Goal: Task Accomplishment & Management: Complete application form

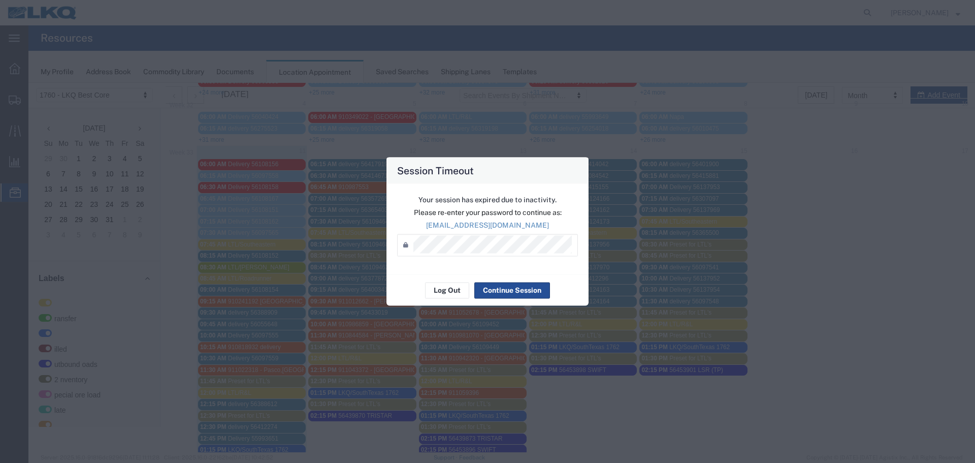
scroll to position [102, 0]
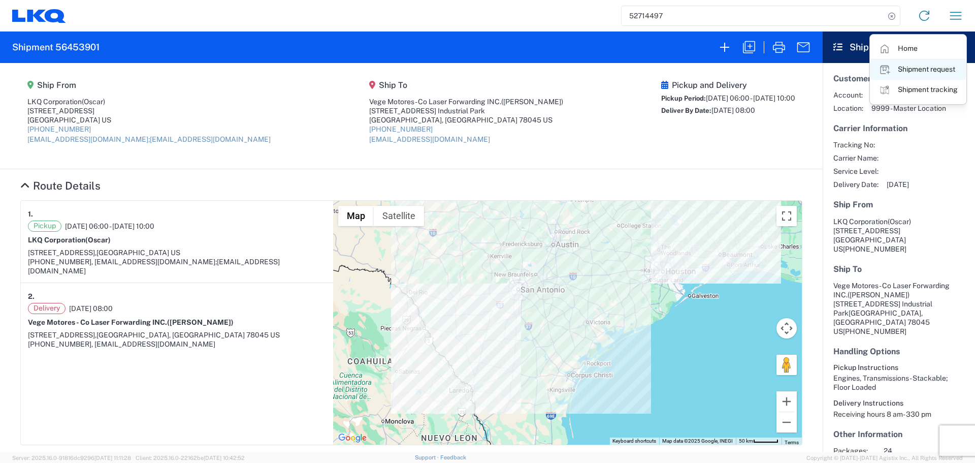
click at [908, 69] on link "Shipment request" at bounding box center [918, 69] width 95 height 20
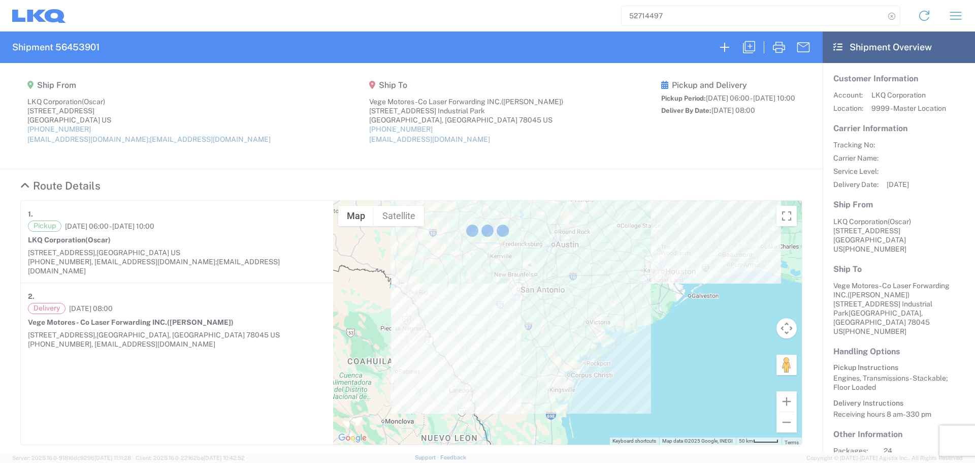
select select "FULL"
select select "US"
select select "LBS"
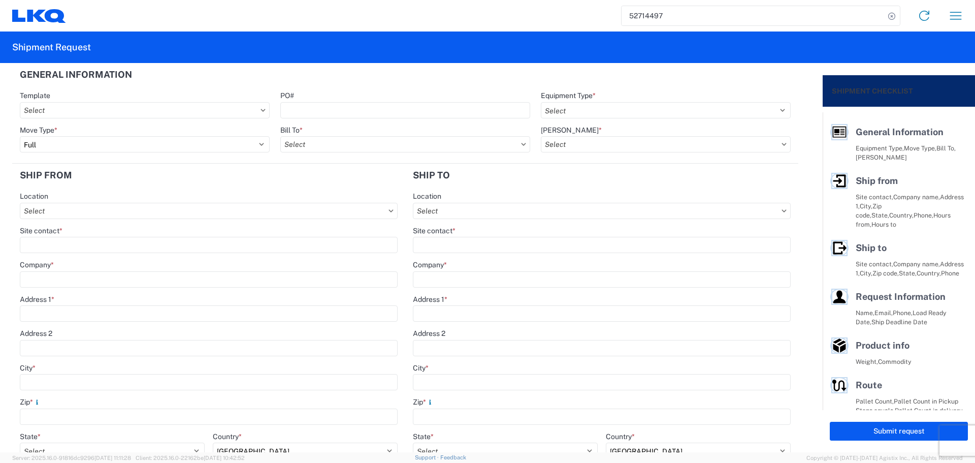
click at [645, 23] on input "52714497" at bounding box center [753, 15] width 263 height 19
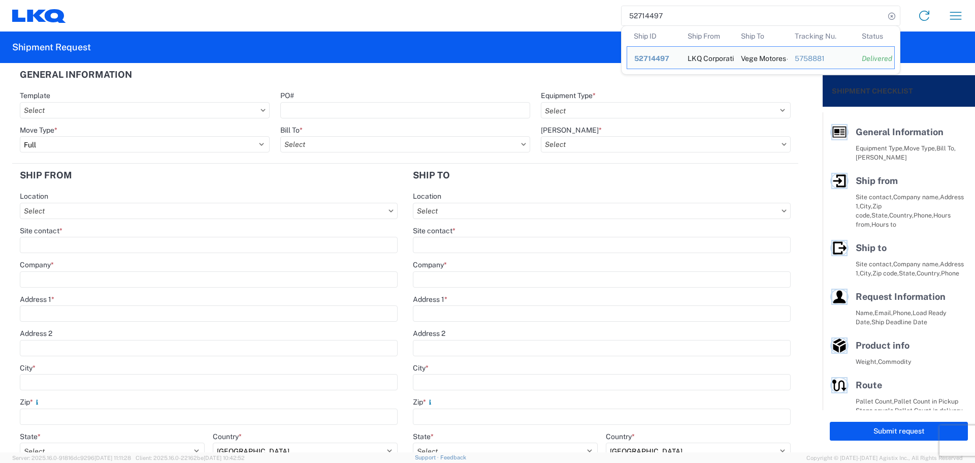
click at [645, 23] on input "52714497" at bounding box center [753, 15] width 263 height 19
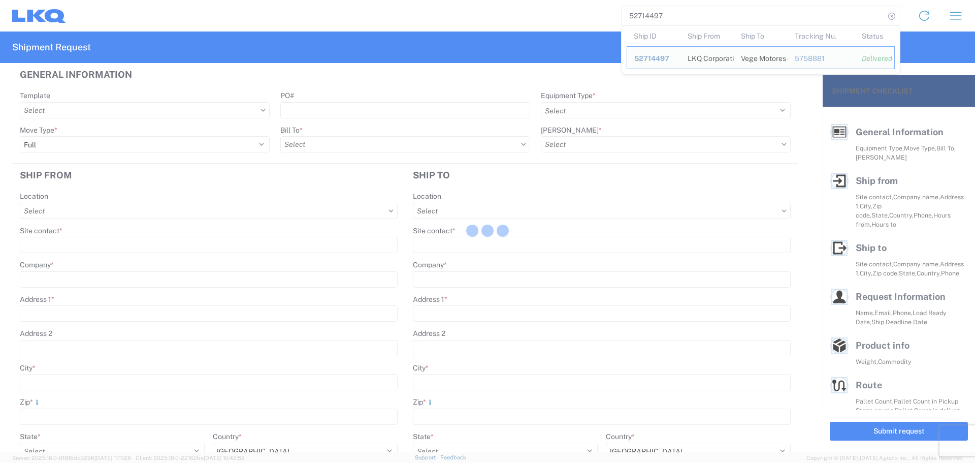
click at [639, 15] on div at bounding box center [487, 231] width 975 height 463
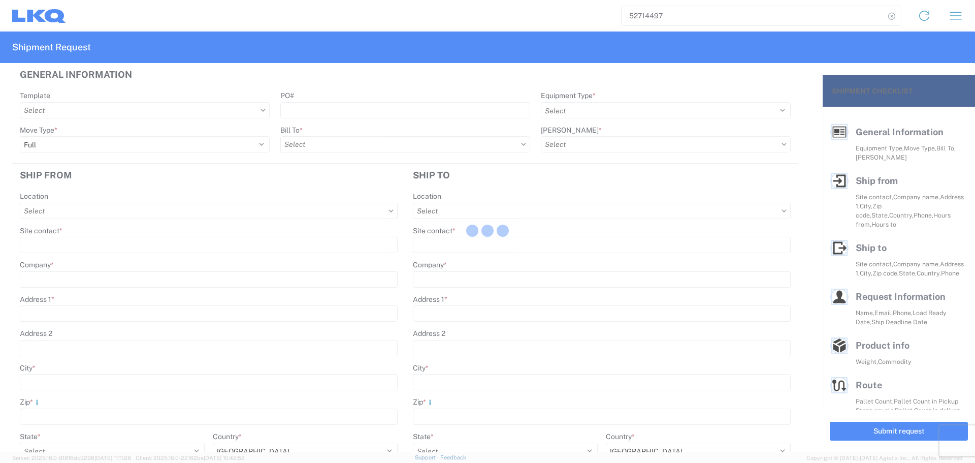
click at [647, 17] on div at bounding box center [487, 231] width 975 height 463
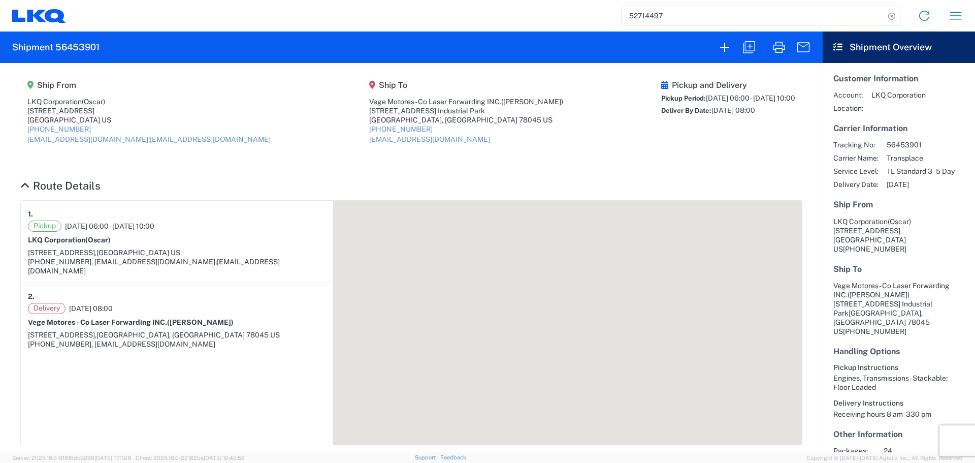
click at [647, 17] on input "52714497" at bounding box center [753, 15] width 263 height 19
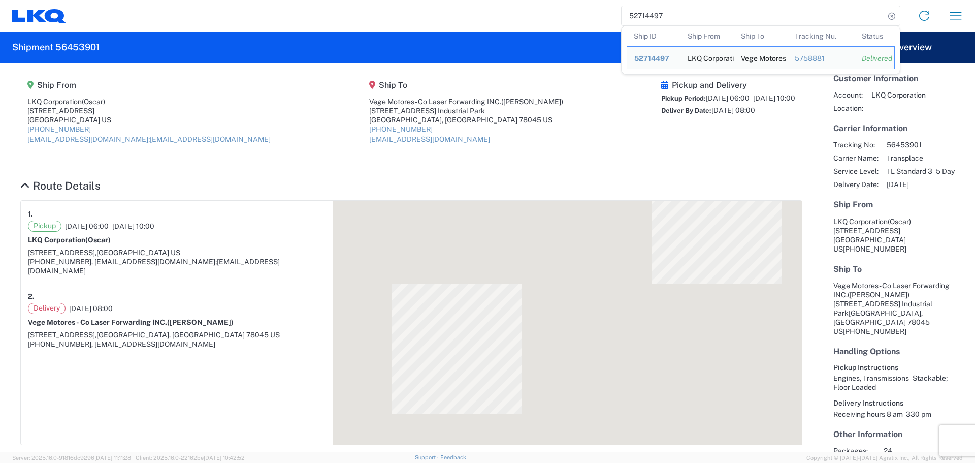
click at [647, 17] on input "52714497" at bounding box center [753, 15] width 263 height 19
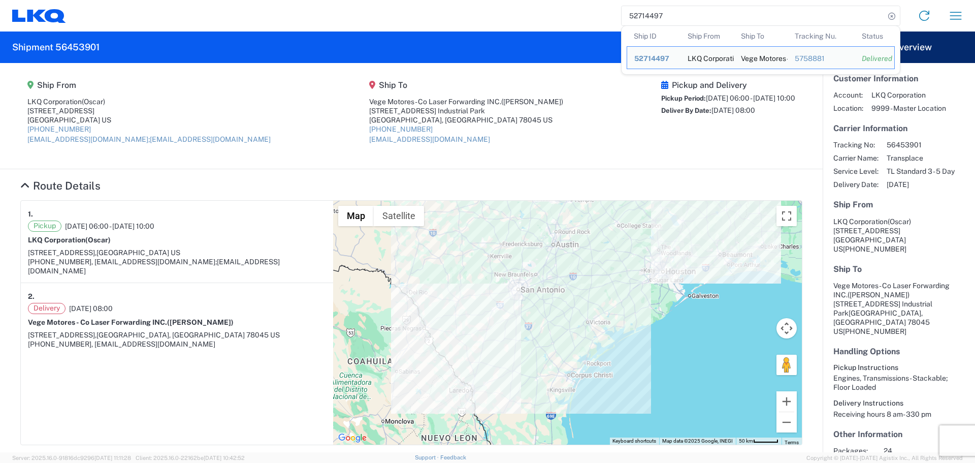
paste input "6425522"
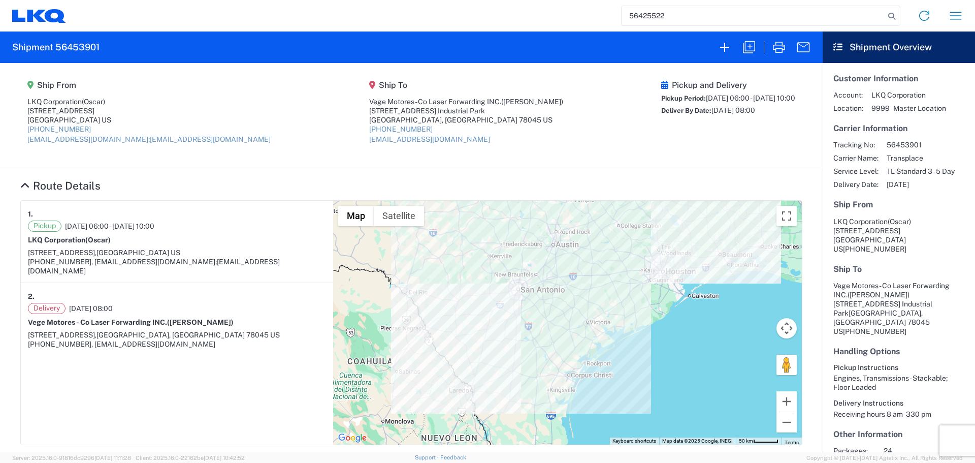
type input "56425522"
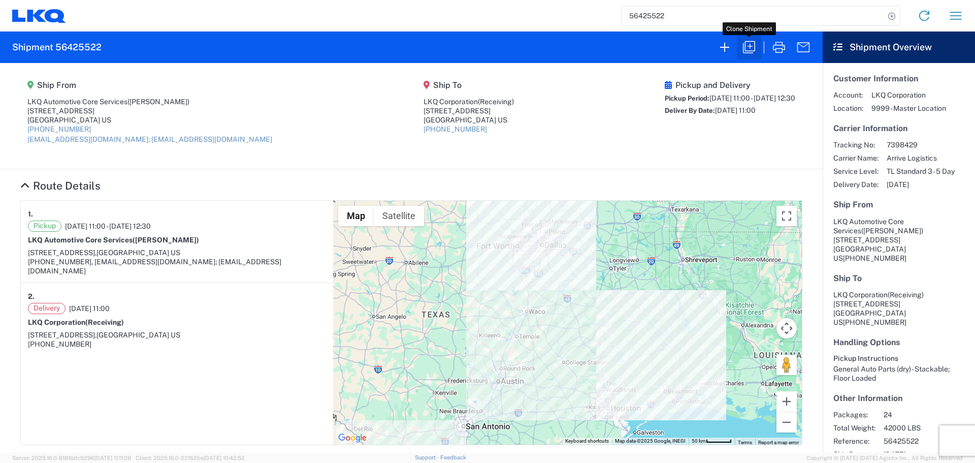
click at [756, 47] on icon "button" at bounding box center [749, 47] width 16 height 16
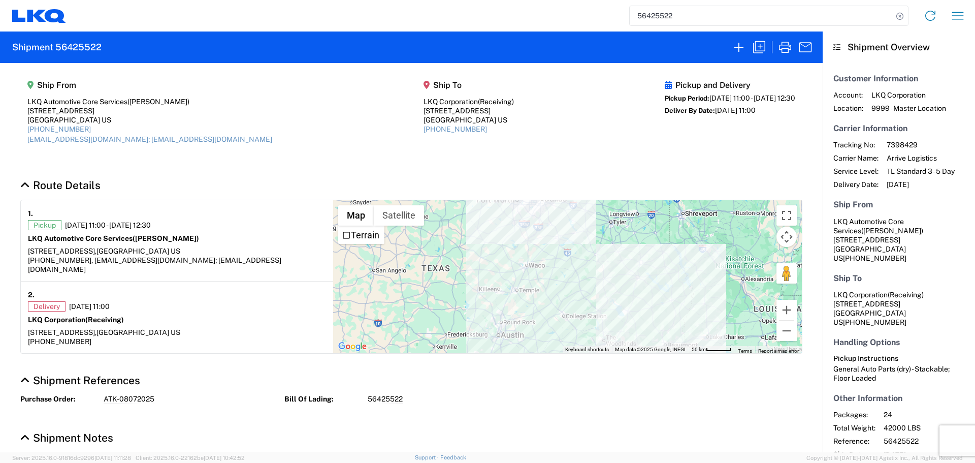
select select "FULL"
select select "LBS"
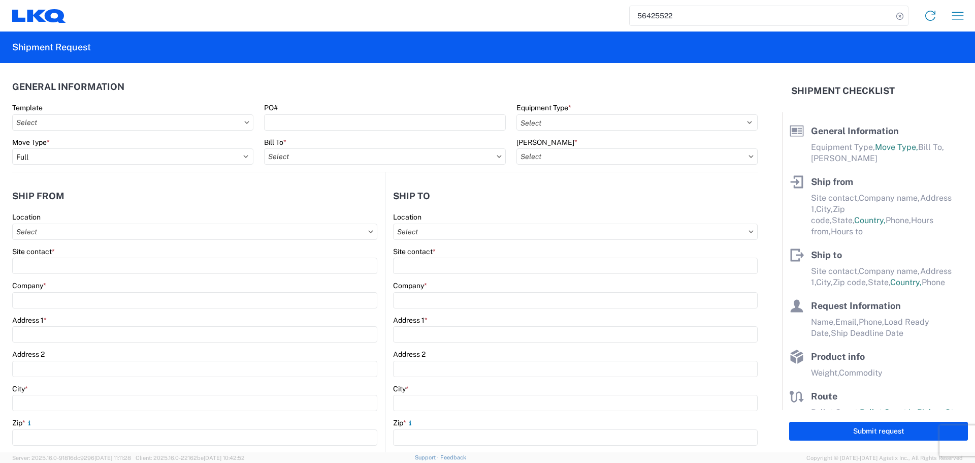
select select "STDV"
type input "[PERSON_NAME]"
type input "LKQ Automotive Core Services"
type input "[STREET_ADDRESS]"
type input "[GEOGRAPHIC_DATA]"
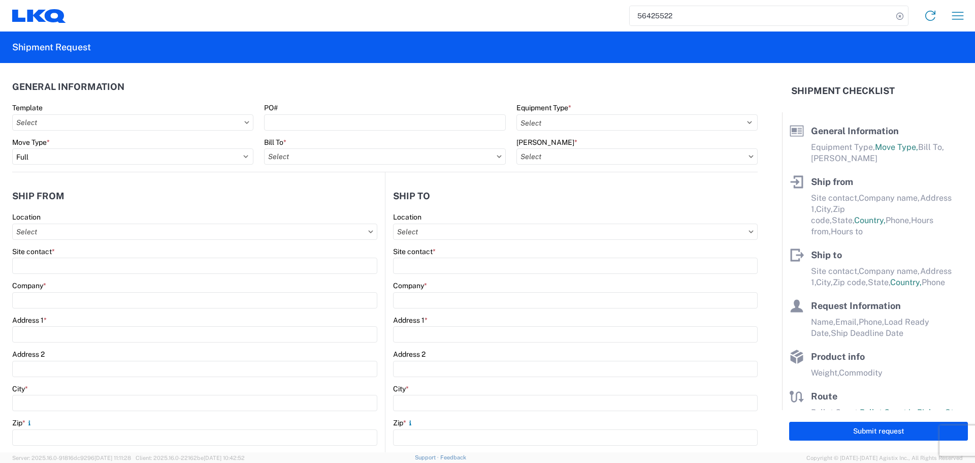
type input "77038"
type input "[EMAIL_ADDRESS][DOMAIN_NAME]; [EMAIL_ADDRESS][DOMAIN_NAME]"
type input "Receiving"
type input "LKQ Corporation"
type input "[STREET_ADDRESS]"
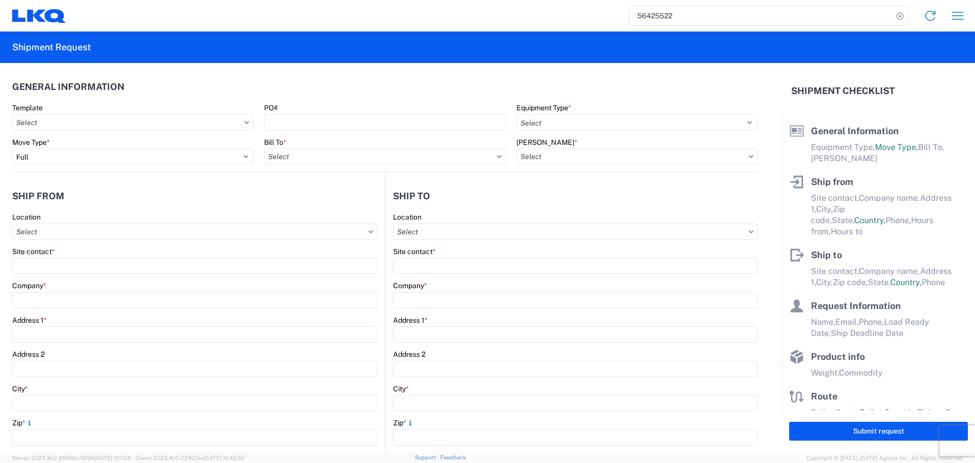
type input "[GEOGRAPHIC_DATA]"
type input "75050"
type input "[PERSON_NAME]"
type input "[EMAIL_ADDRESS][DOMAIN_NAME]"
type input "2818861028"
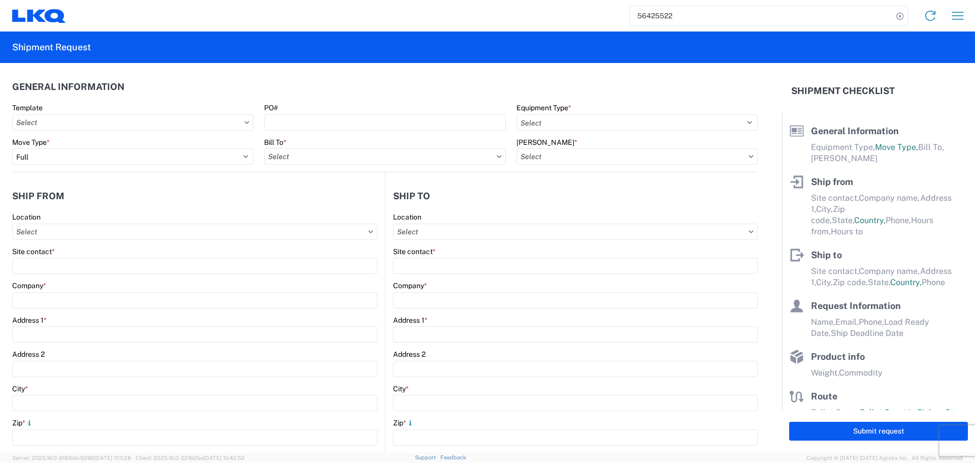
type input "[DATE]"
type input "42000"
type input "General Auto Parts (dry)"
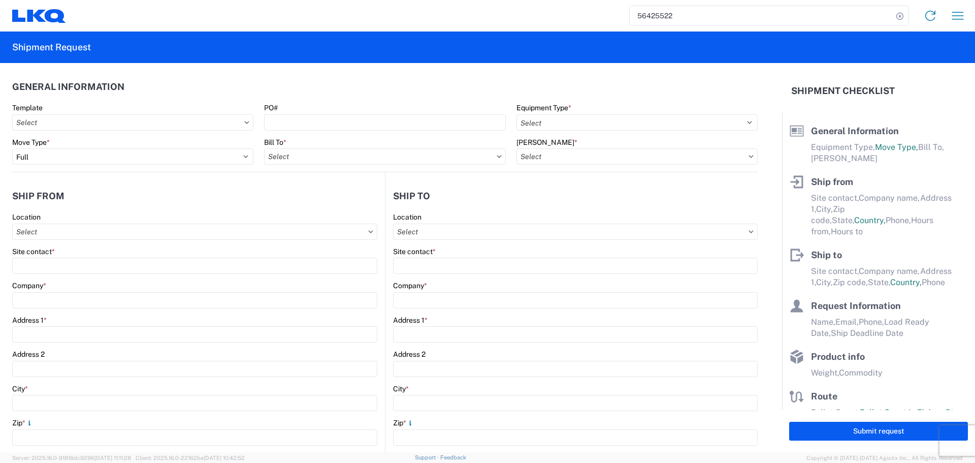
type input "24"
type input "0"
type input "40"
type input "36"
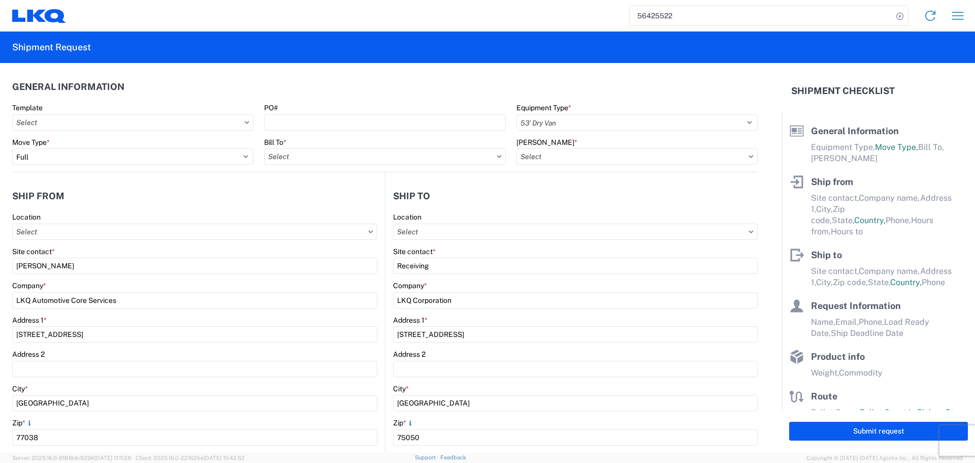
select select "US"
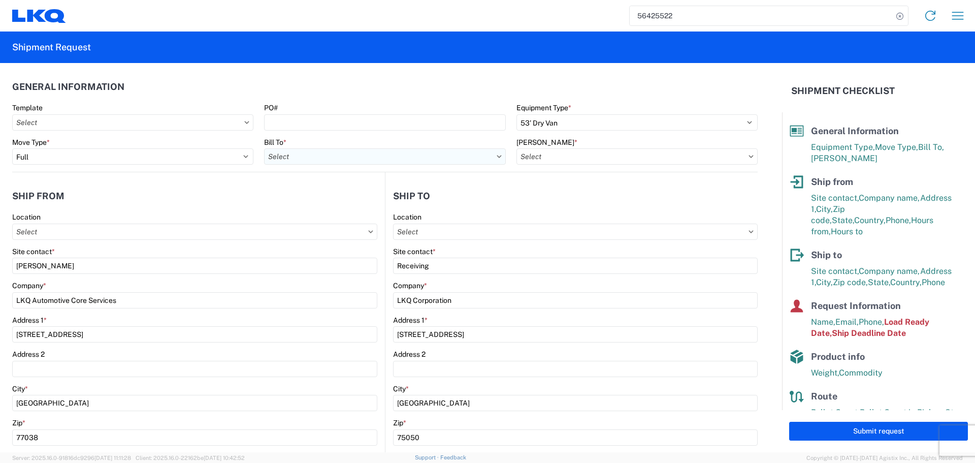
type input "1882 - North American ATK Corporation"
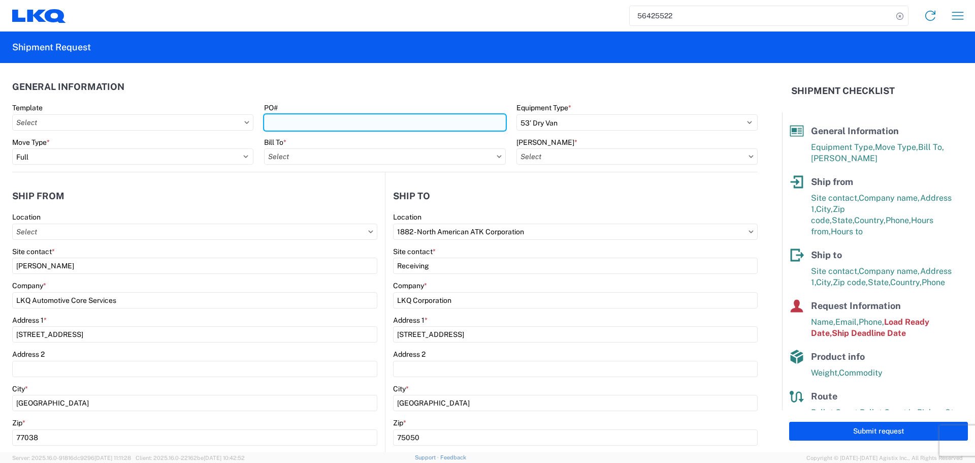
type input "1760 - LKQ Best Core"
type input "1760-1300-50180-0000 - 1760 Freight In - Cores"
click at [296, 119] on input "PO#" at bounding box center [384, 122] width 241 height 16
click at [313, 120] on input "AUTO PARTS -TINO" at bounding box center [384, 122] width 241 height 16
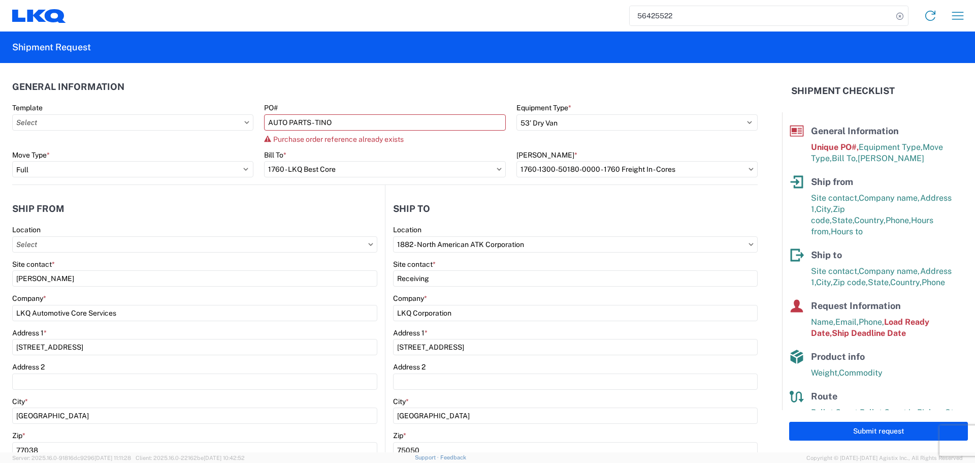
click at [344, 100] on agx-form-section "General Information Template PO# AUTO PARTS - TINO Purchase order reference alr…" at bounding box center [385, 129] width 746 height 109
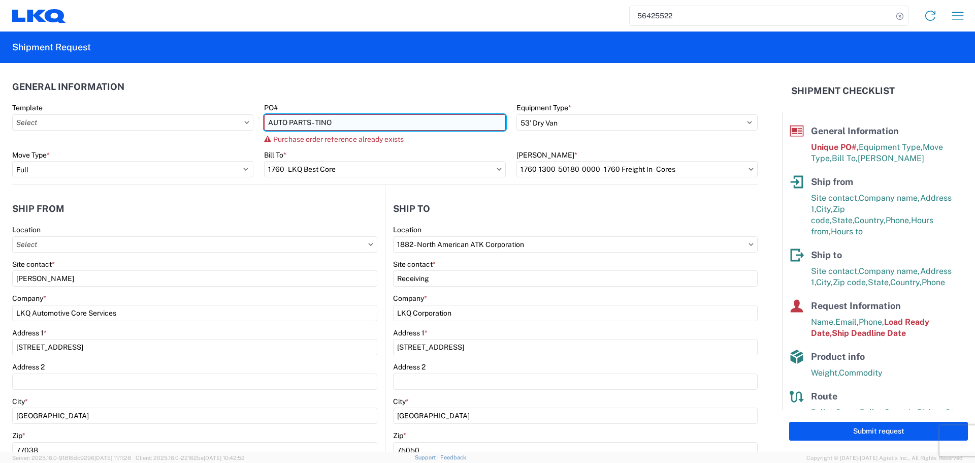
drag, startPoint x: 332, startPoint y: 123, endPoint x: 376, endPoint y: 127, distance: 43.9
click at [346, 126] on input "AUTO PARTS - TINO" at bounding box center [384, 122] width 241 height 16
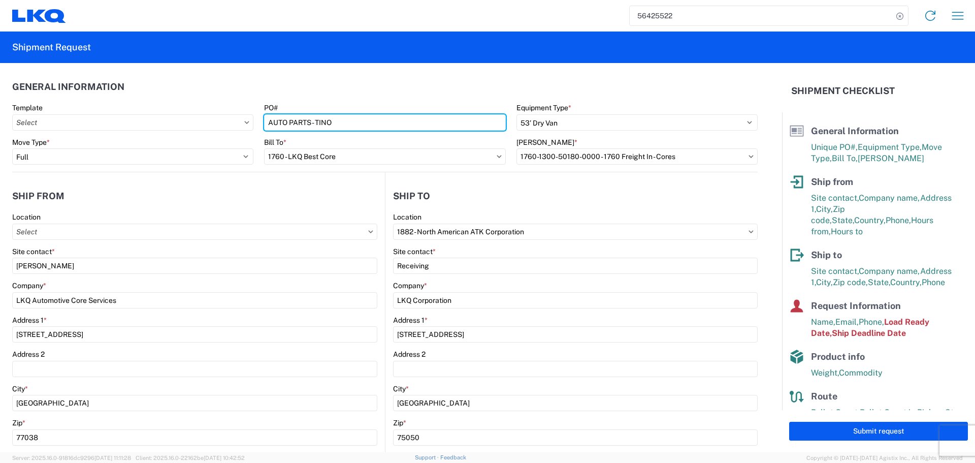
type input "AUTO PARTS - TINO"
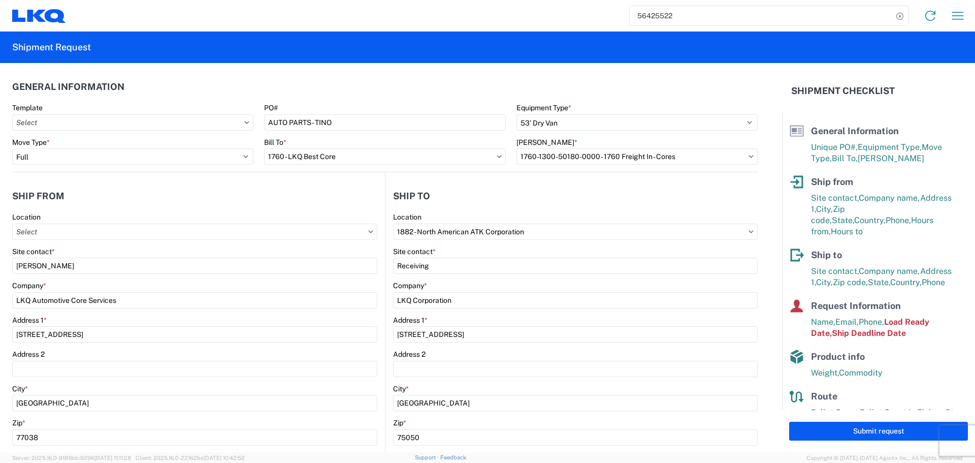
click at [372, 94] on header "General Information" at bounding box center [385, 86] width 746 height 23
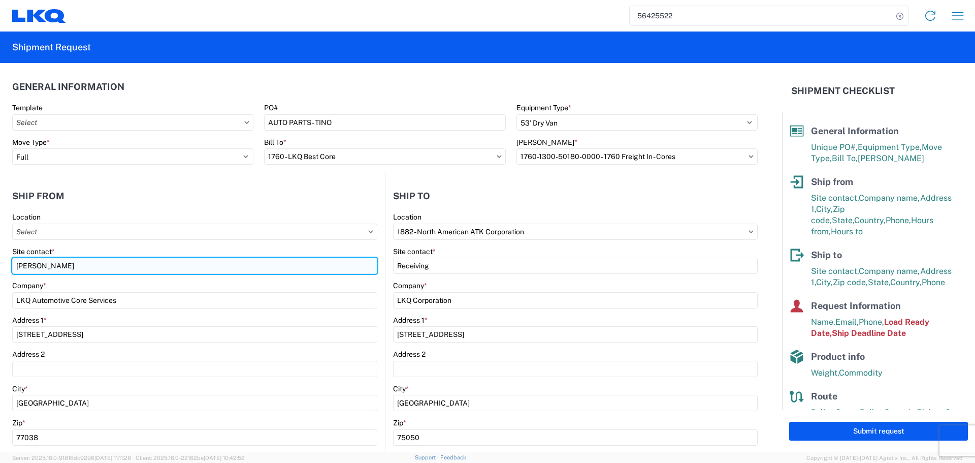
click at [34, 264] on input "[PERSON_NAME]" at bounding box center [194, 266] width 365 height 16
type input "Oscar"
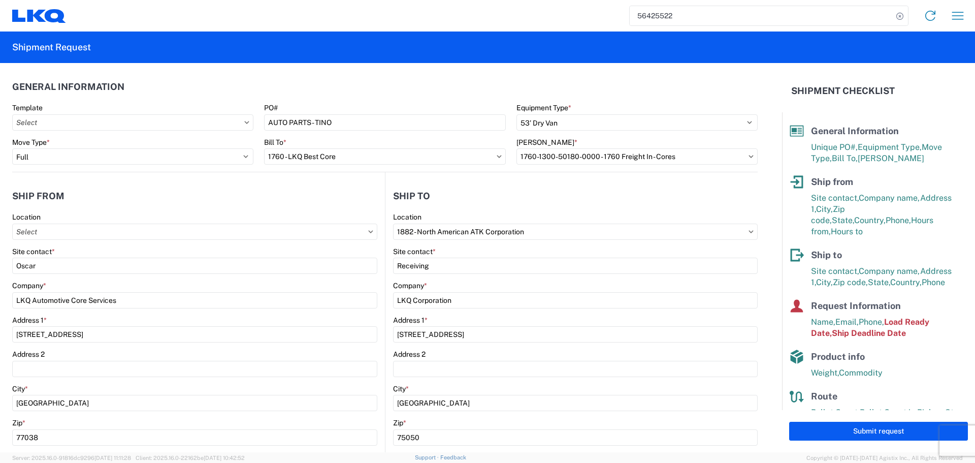
click at [118, 200] on header "Ship from" at bounding box center [198, 195] width 373 height 23
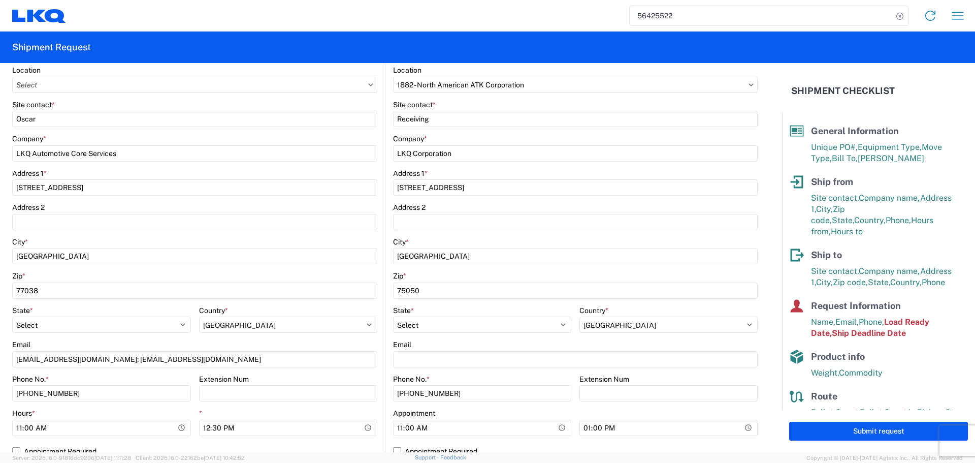
scroll to position [152, 0]
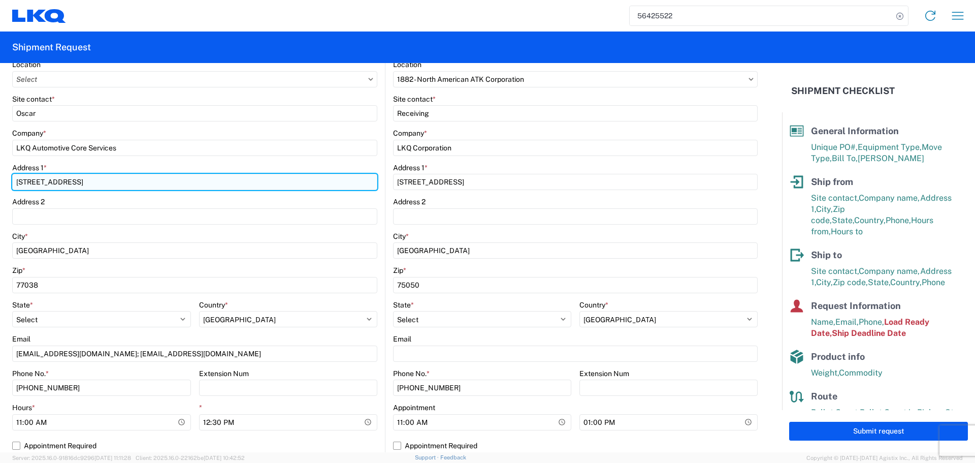
click at [33, 182] on input "[STREET_ADDRESS]" at bounding box center [194, 182] width 365 height 16
type input "[STREET_ADDRESS]"
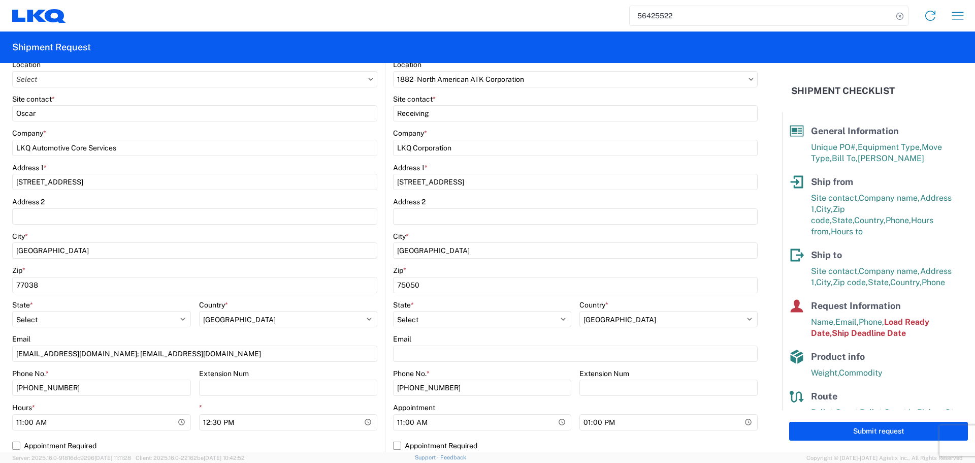
click at [139, 165] on div "Address 1 *" at bounding box center [194, 167] width 365 height 9
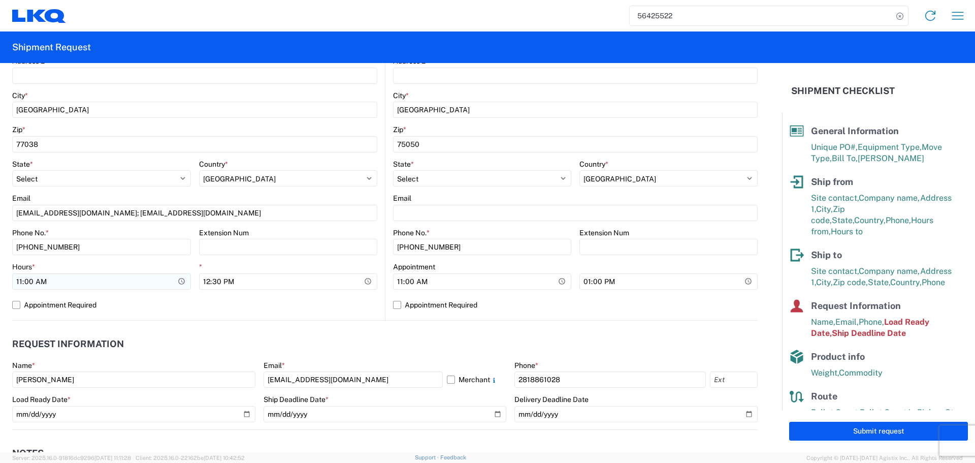
scroll to position [305, 0]
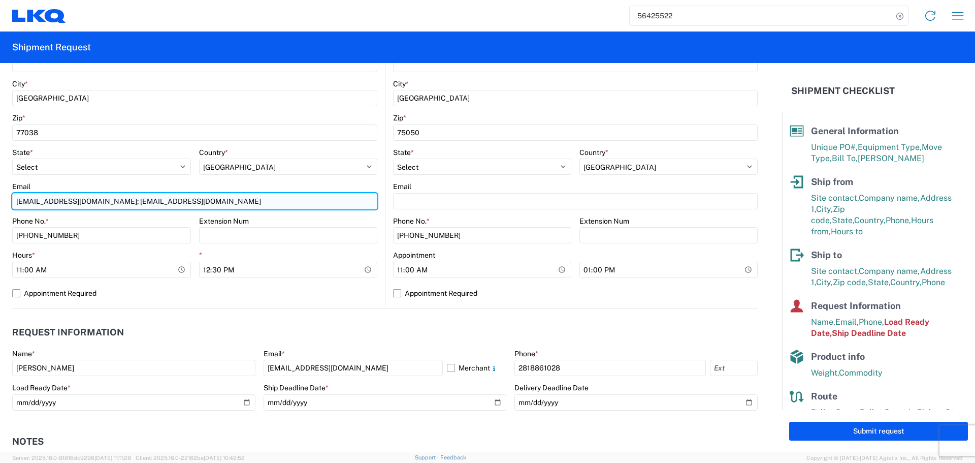
click at [106, 197] on input "[EMAIL_ADDRESS][DOMAIN_NAME]; [EMAIL_ADDRESS][DOMAIN_NAME]" at bounding box center [194, 201] width 365 height 16
type input "[EMAIL_ADDRESS][DOMAIN_NAME];[EMAIL_ADDRESS][DOMAIN_NAME]"
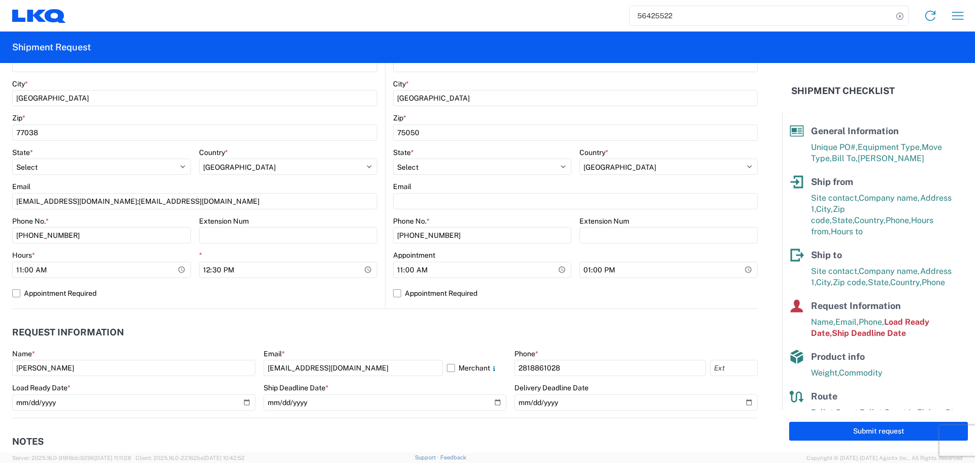
click at [301, 216] on div "Extension Num" at bounding box center [288, 220] width 179 height 9
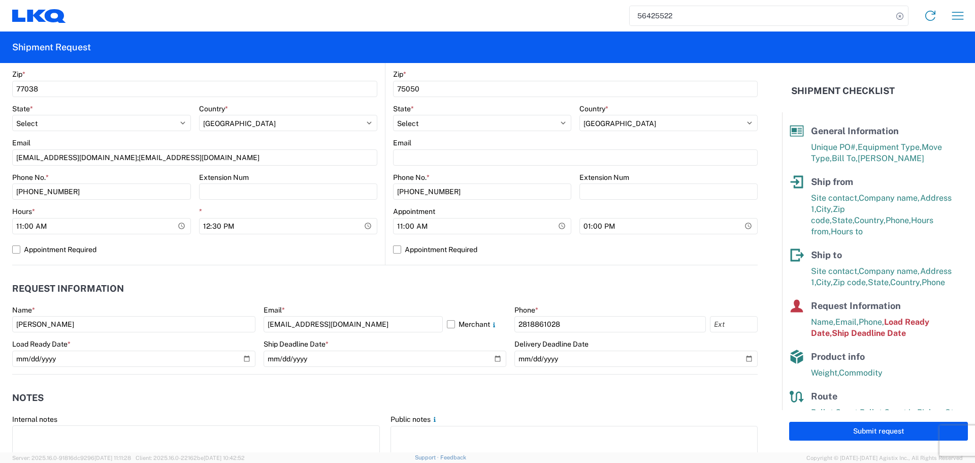
scroll to position [457, 0]
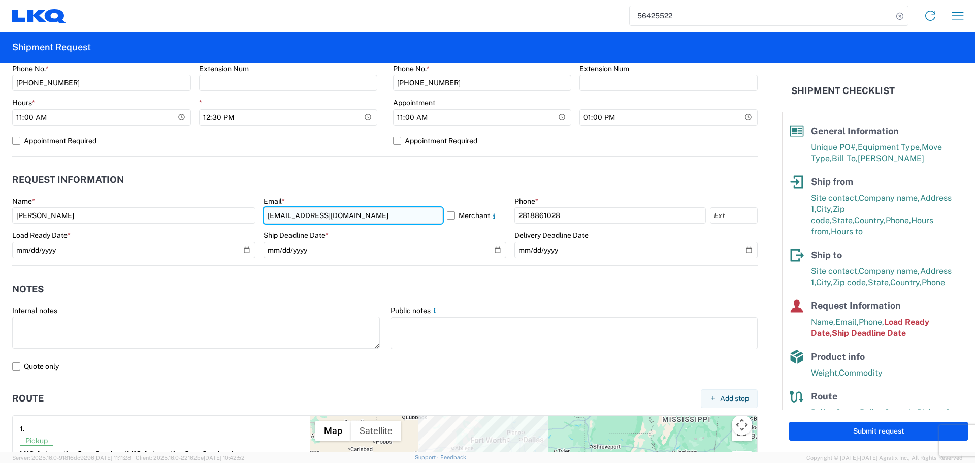
click at [282, 214] on input "[EMAIL_ADDRESS][DOMAIN_NAME]" at bounding box center [353, 215] width 179 height 16
click at [284, 214] on input "[EMAIL_ADDRESS][DOMAIN_NAME]" at bounding box center [353, 215] width 179 height 16
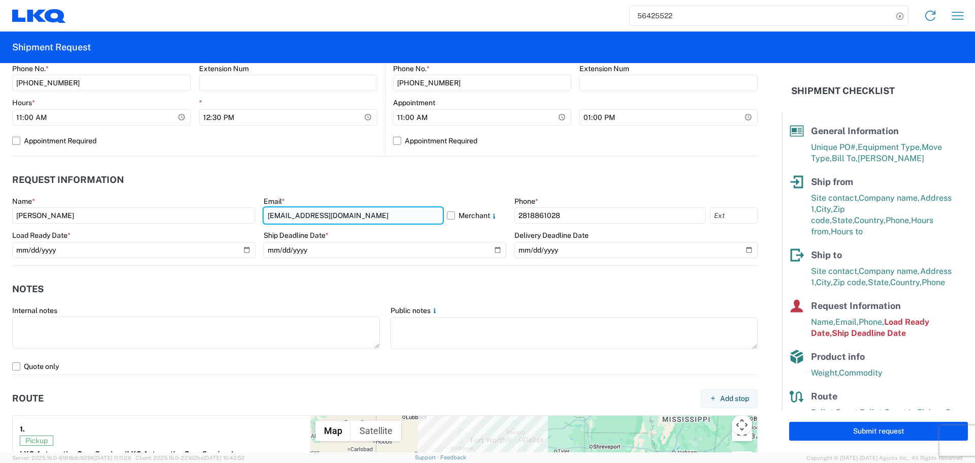
click at [284, 214] on input "[EMAIL_ADDRESS][DOMAIN_NAME]" at bounding box center [353, 215] width 179 height 16
type input "[EMAIL_ADDRESS][DOMAIN_NAME]"
click at [316, 172] on header "Request Information" at bounding box center [385, 180] width 746 height 23
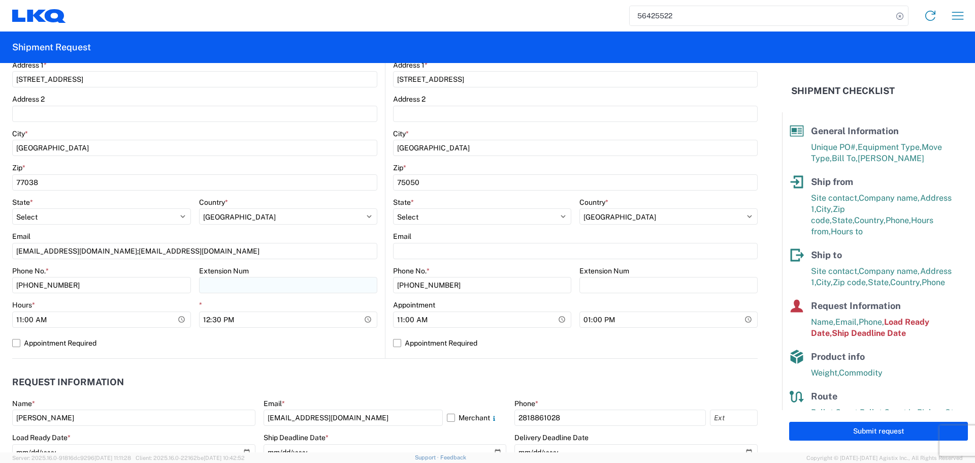
scroll to position [254, 0]
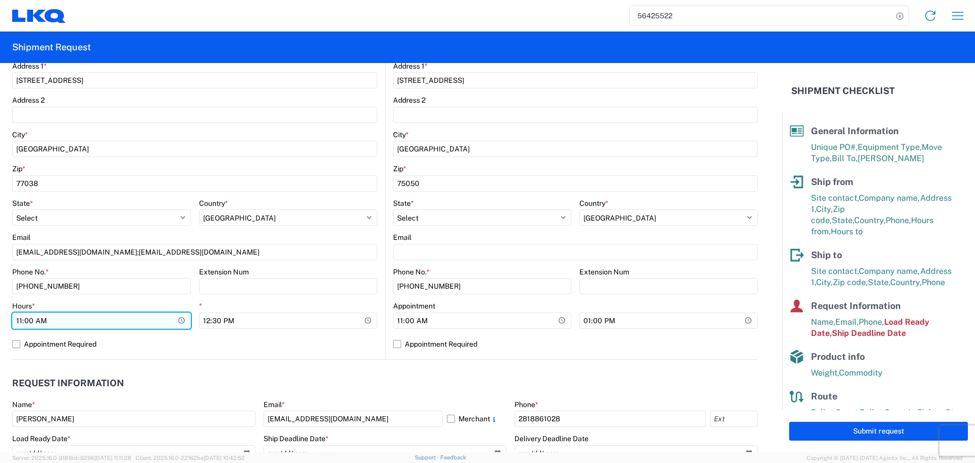
click at [177, 322] on input "11:00:00" at bounding box center [101, 320] width 179 height 16
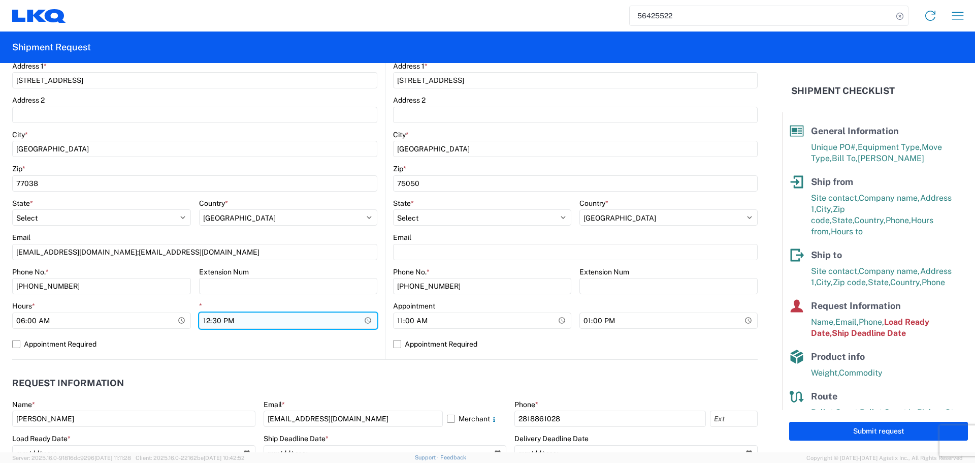
type input "06:00"
click at [364, 320] on input "12:30:00" at bounding box center [288, 320] width 179 height 16
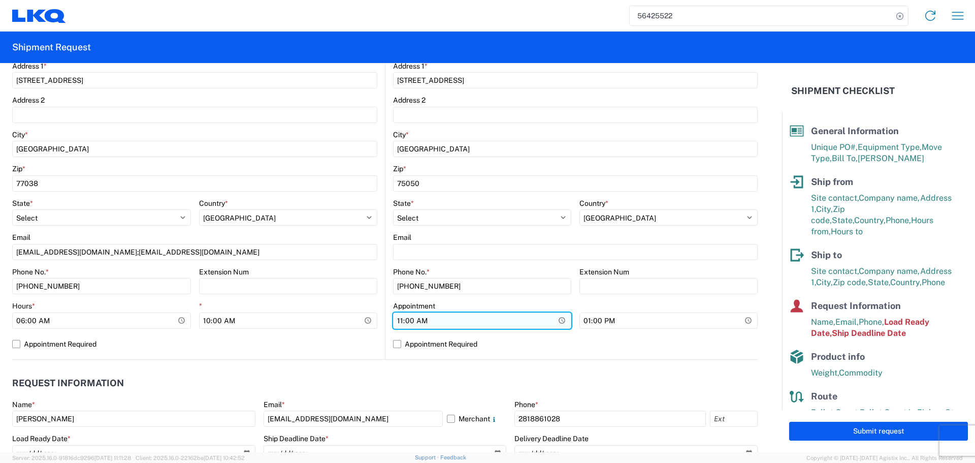
type input "10:00"
click at [555, 316] on input "11:00:00" at bounding box center [482, 320] width 178 height 16
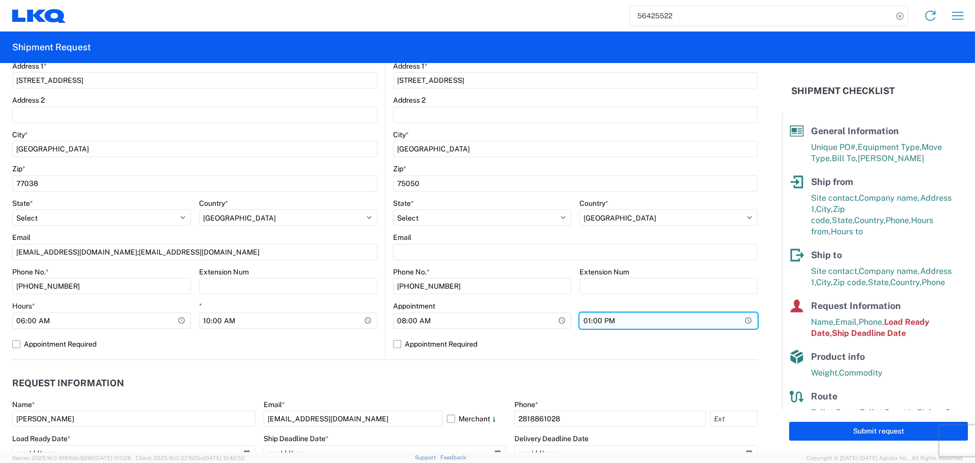
type input "08:00"
click at [741, 324] on input "13:00:00" at bounding box center [669, 320] width 178 height 16
type input "13:00"
click at [696, 343] on label "Appointment Required" at bounding box center [575, 344] width 365 height 16
click at [0, 0] on input "Appointment Required" at bounding box center [0, 0] width 0 height 0
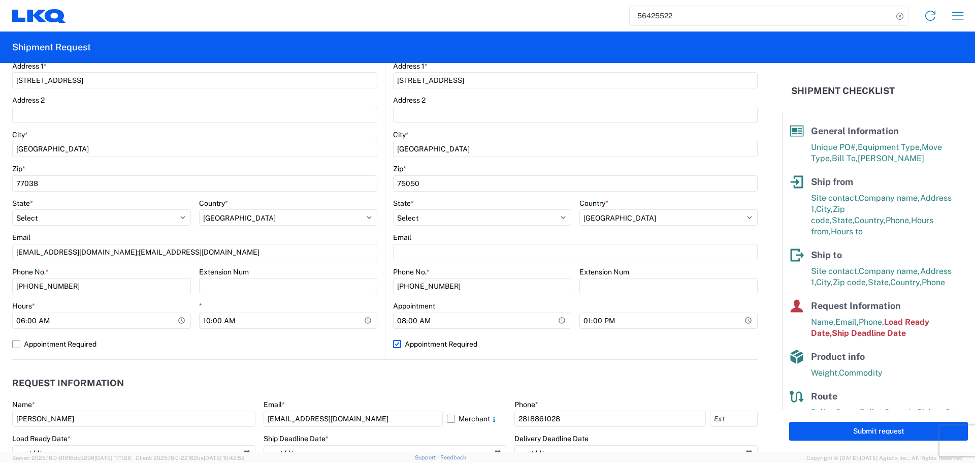
select select "US"
click at [696, 343] on label "Appointment Required" at bounding box center [575, 344] width 365 height 16
click at [0, 0] on input "Appointment Required" at bounding box center [0, 0] width 0 height 0
select select "US"
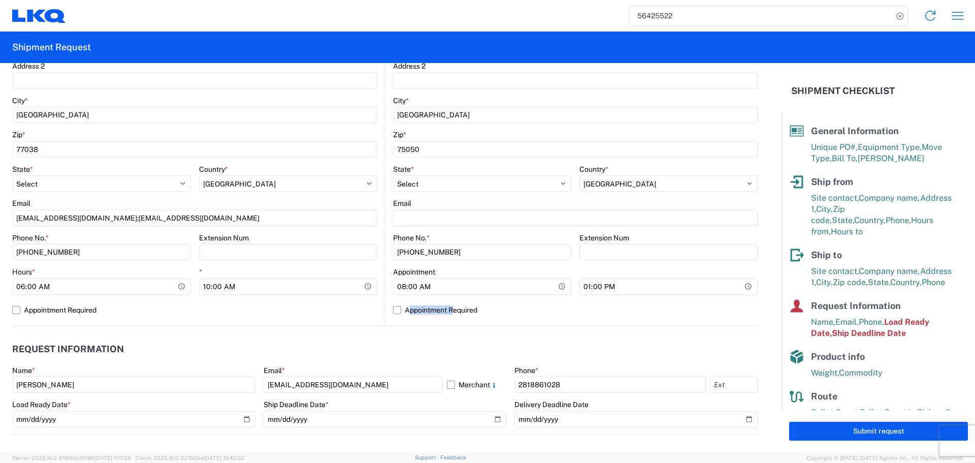
scroll to position [406, 0]
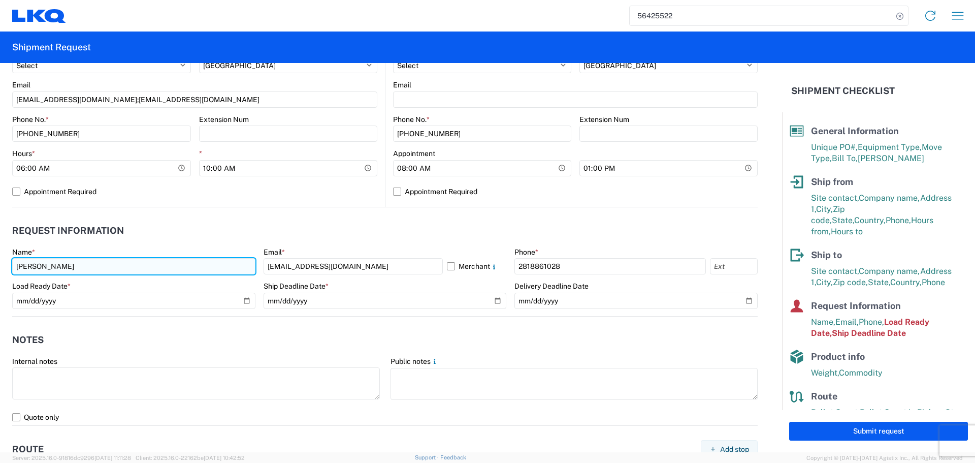
click at [47, 267] on input "[PERSON_NAME]" at bounding box center [133, 266] width 243 height 16
type input "Oscar"
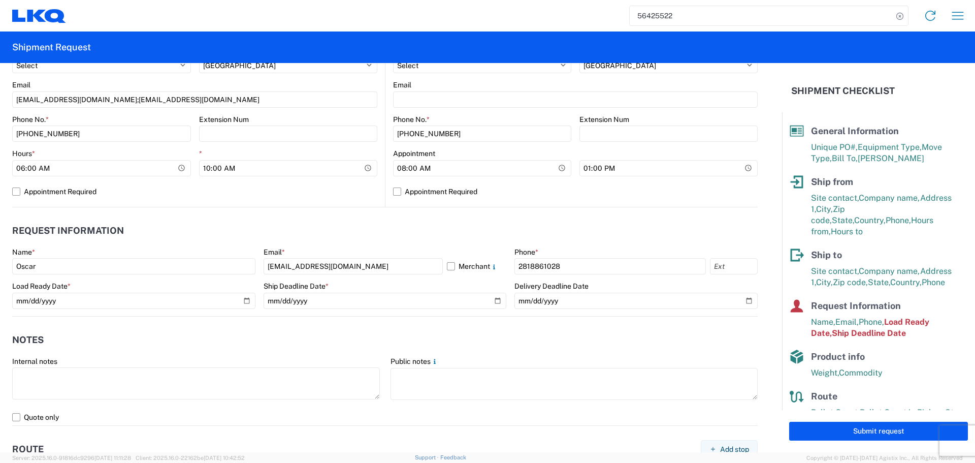
click at [209, 241] on header "Request Information" at bounding box center [385, 230] width 746 height 23
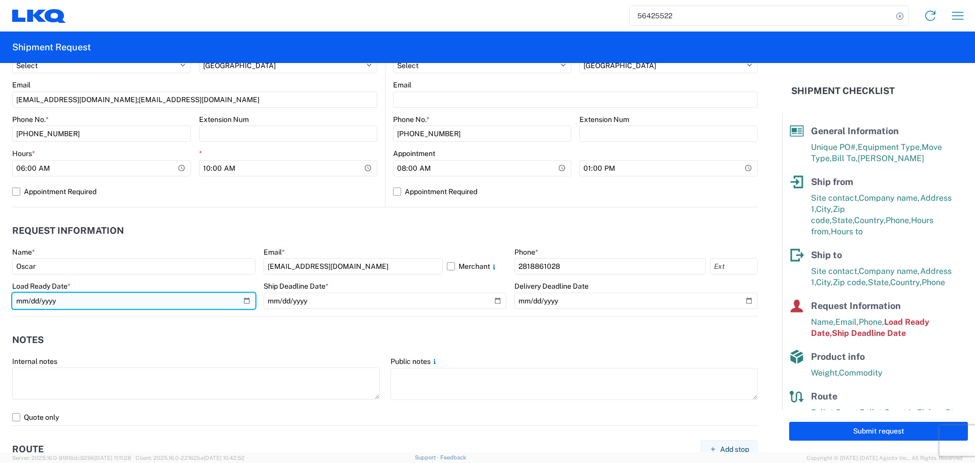
drag, startPoint x: 244, startPoint y: 304, endPoint x: 234, endPoint y: 304, distance: 9.7
click at [244, 304] on input "[DATE]" at bounding box center [133, 301] width 243 height 16
type input "[DATE]"
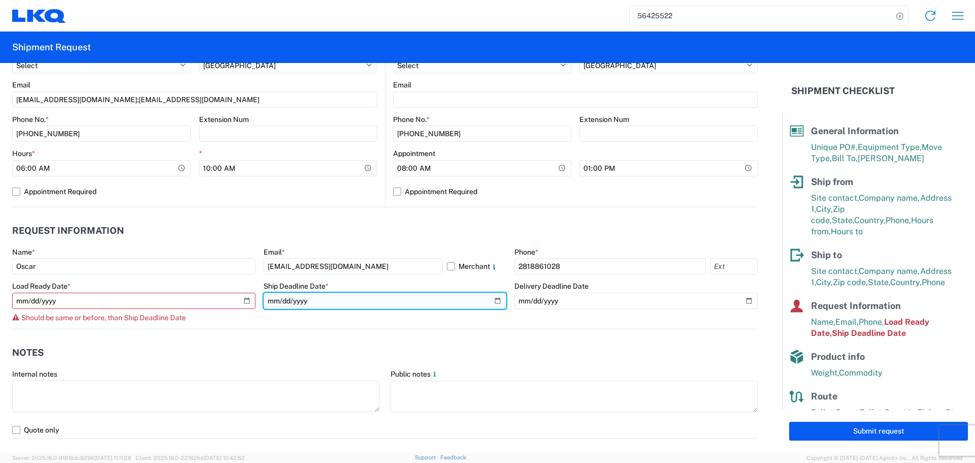
click at [492, 299] on input "[DATE]" at bounding box center [385, 301] width 243 height 16
type input "[DATE]"
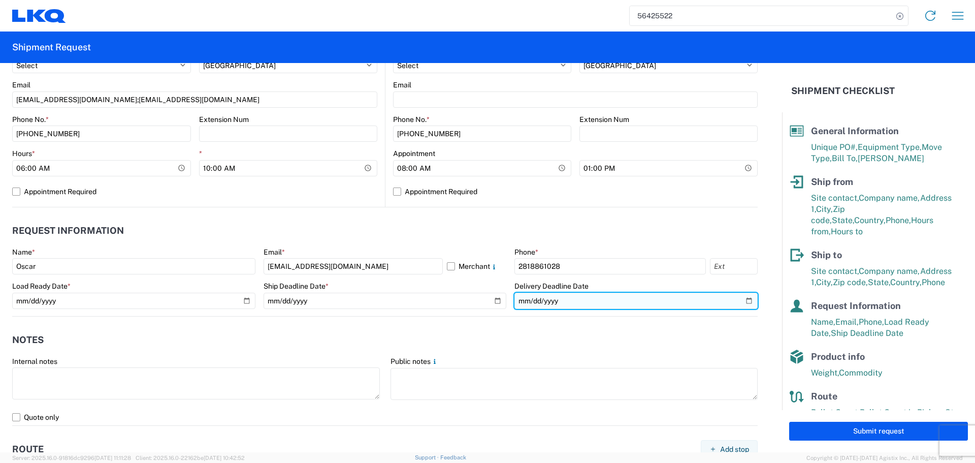
click at [743, 301] on input "[DATE]" at bounding box center [636, 301] width 243 height 16
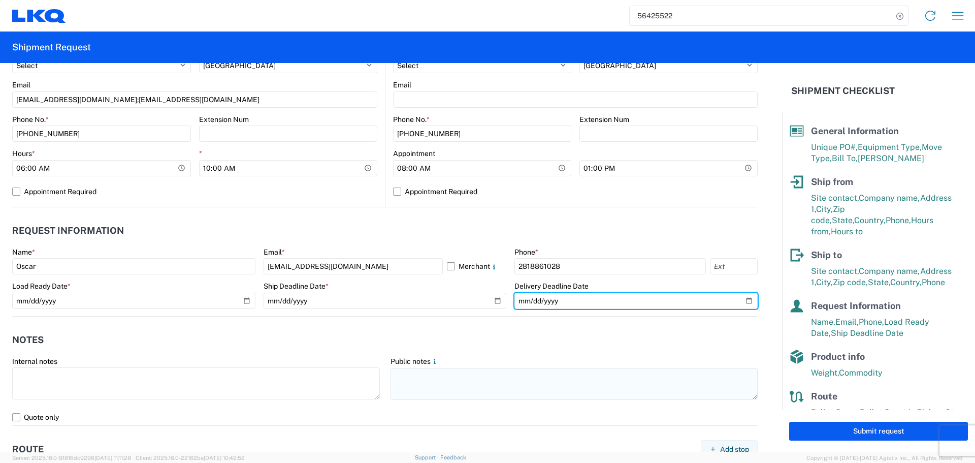
type input "[DATE]"
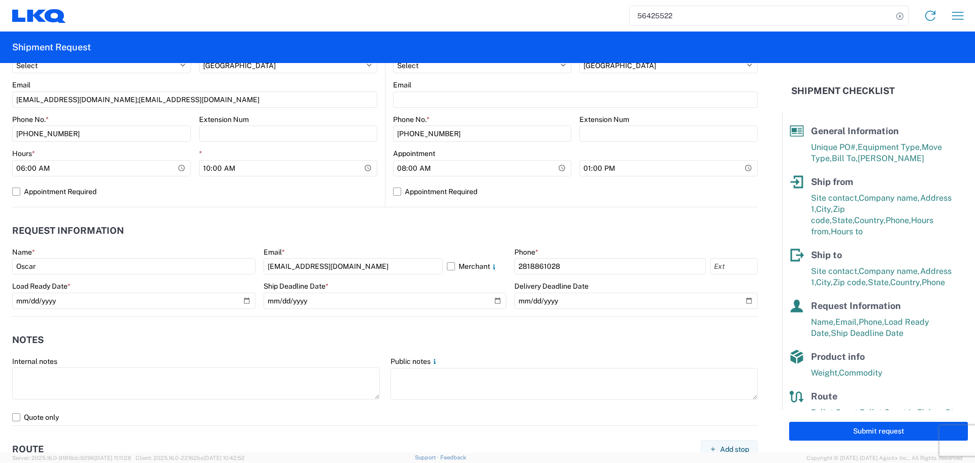
click at [335, 339] on header "Notes" at bounding box center [385, 340] width 746 height 23
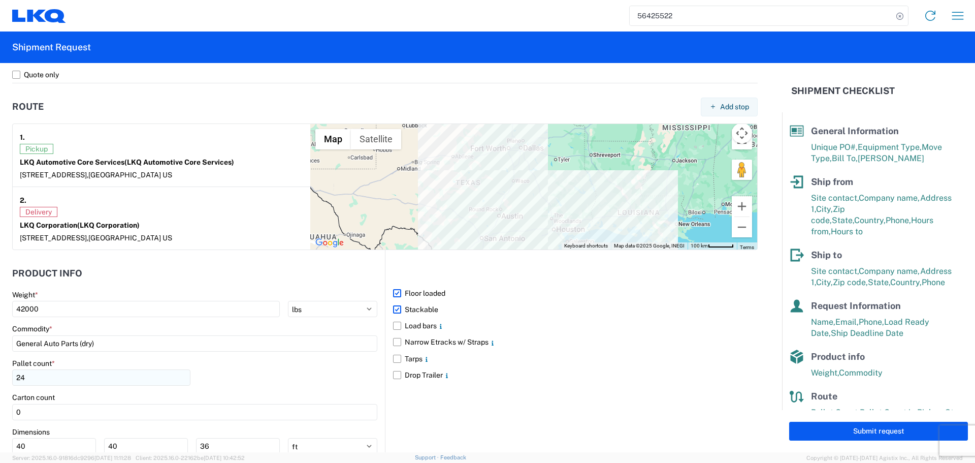
scroll to position [813, 0]
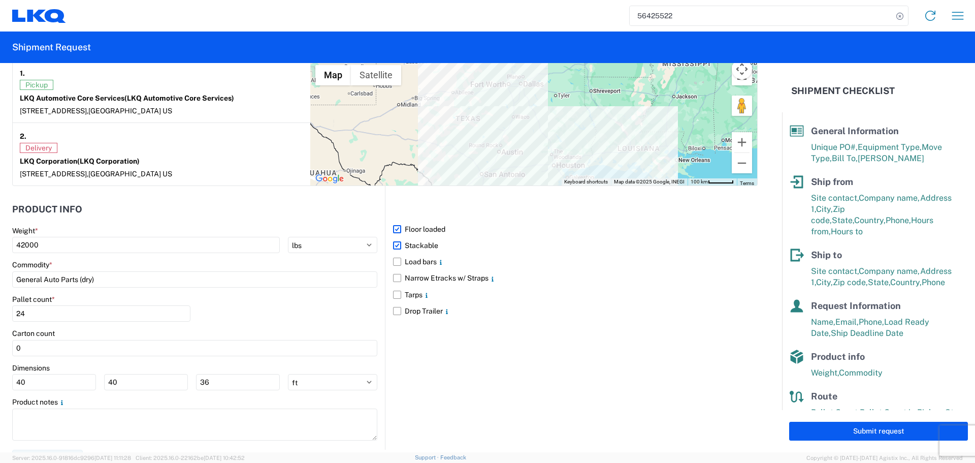
click at [252, 310] on div "Pallet count * 24" at bounding box center [194, 312] width 365 height 35
click at [280, 306] on div "Pallet count * 24" at bounding box center [194, 312] width 365 height 35
click at [241, 310] on div "Pallet count * 24" at bounding box center [194, 312] width 365 height 35
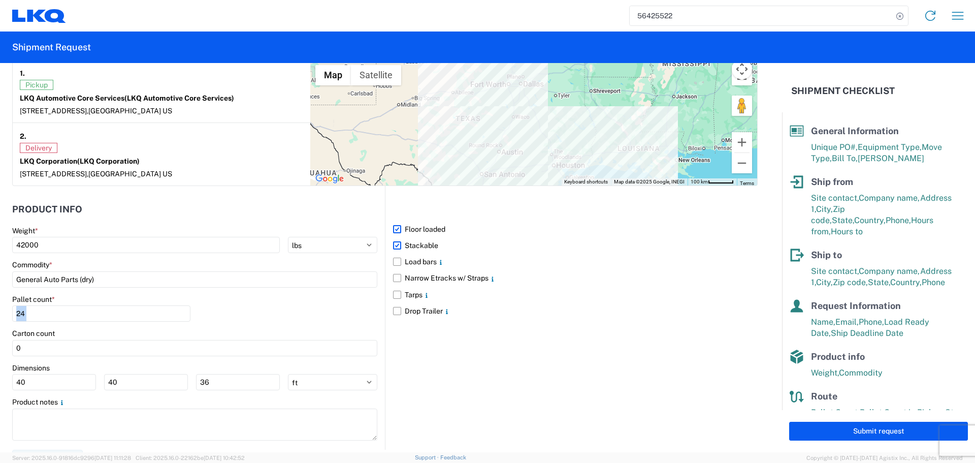
click at [241, 310] on div "Pallet count * 24" at bounding box center [194, 312] width 365 height 35
click at [263, 310] on div "Pallet count * 24" at bounding box center [194, 312] width 365 height 35
click at [275, 316] on div "Pallet count * 24" at bounding box center [194, 312] width 365 height 35
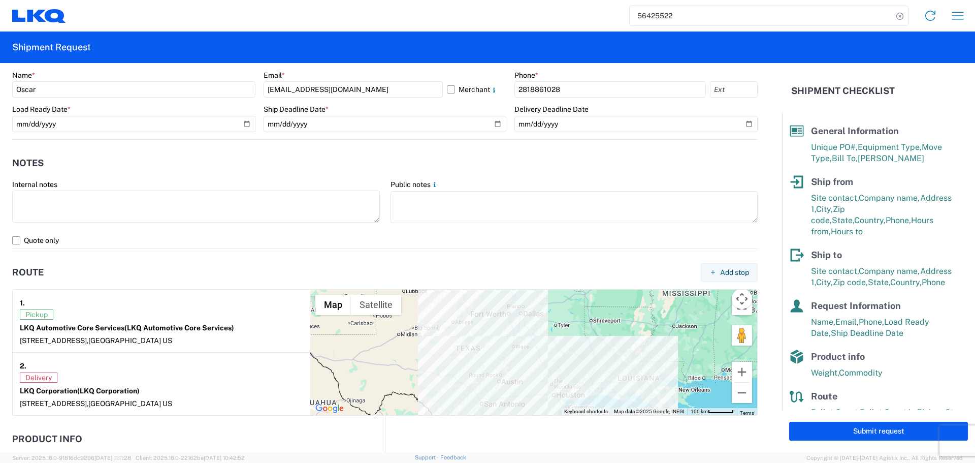
scroll to position [508, 0]
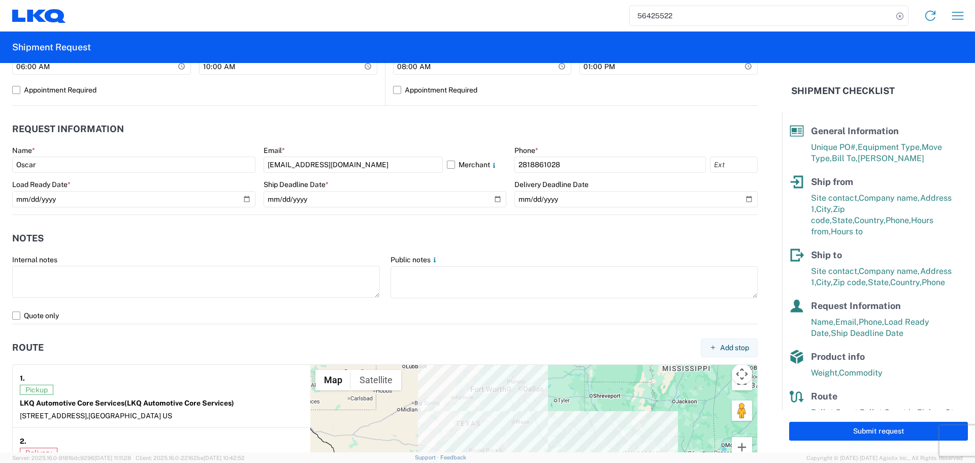
click at [525, 224] on agx-notes "Notes Internal notes Public notes Quote only" at bounding box center [385, 269] width 746 height 109
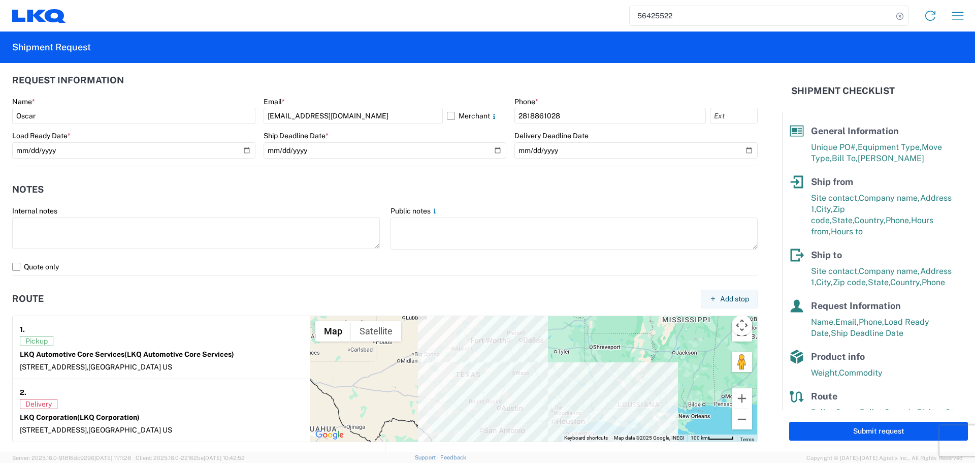
scroll to position [559, 0]
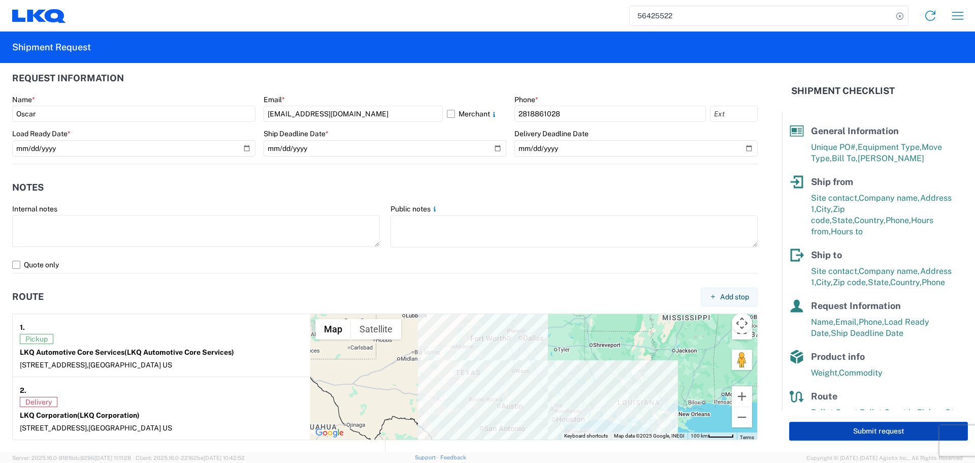
click at [886, 428] on button "Submit request" at bounding box center [878, 431] width 179 height 19
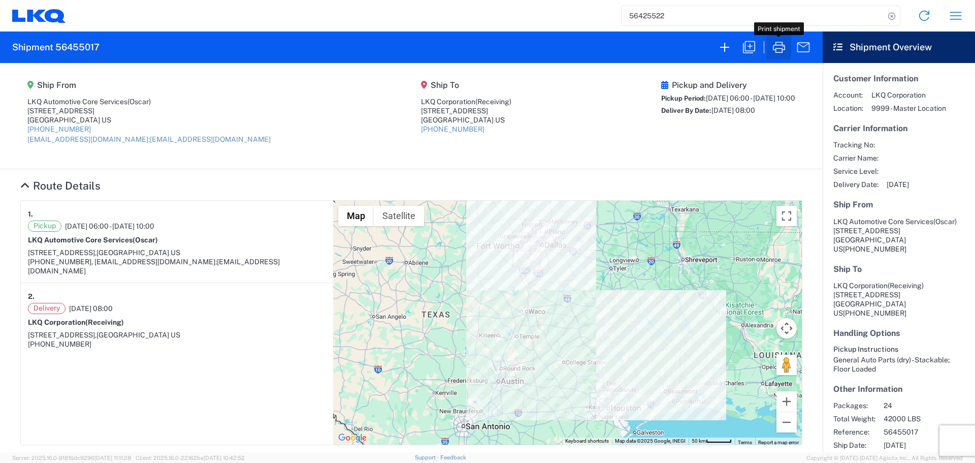
click at [784, 45] on icon "button" at bounding box center [779, 47] width 12 height 11
click at [948, 11] on icon "button" at bounding box center [956, 16] width 16 height 16
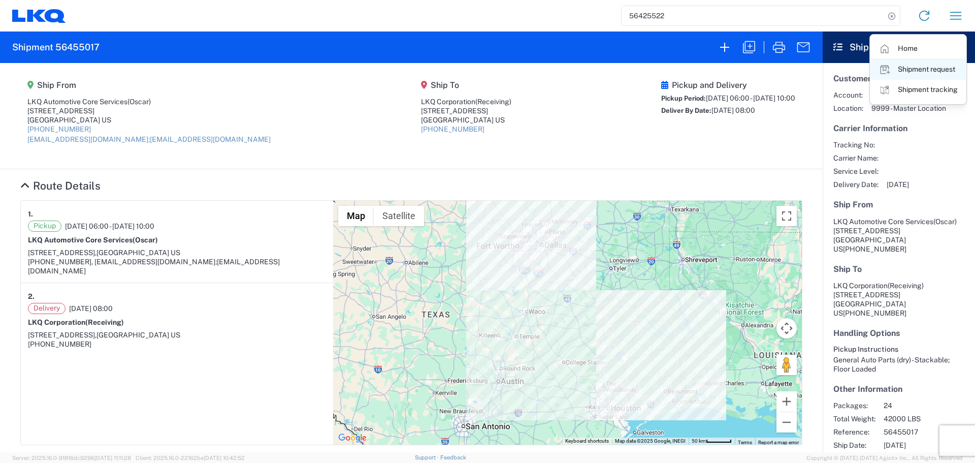
click at [922, 69] on link "Shipment request" at bounding box center [918, 69] width 95 height 20
select select "FULL"
select select "US"
select select "LBS"
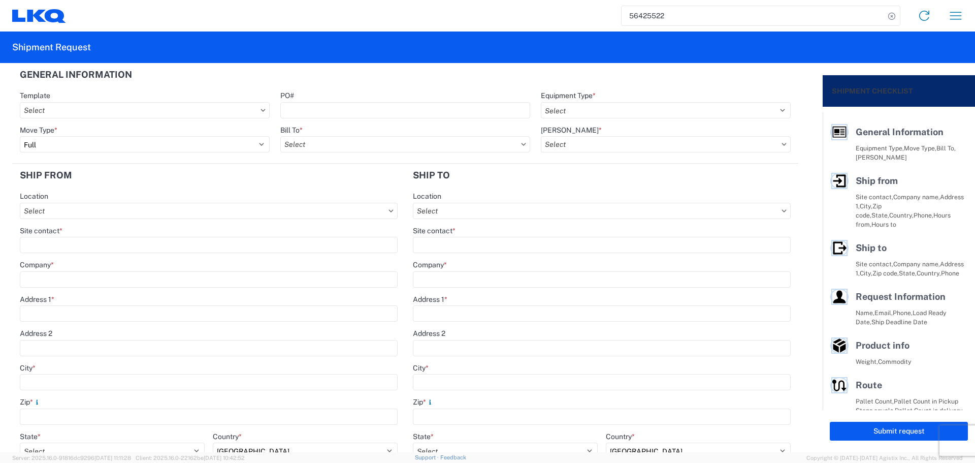
click at [654, 14] on input "56425522" at bounding box center [753, 15] width 263 height 19
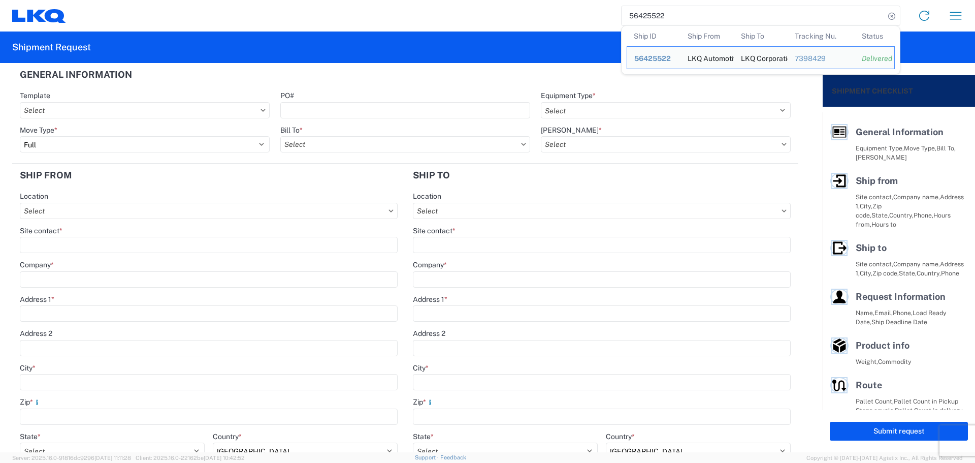
click at [654, 14] on input "56425522" at bounding box center [753, 15] width 263 height 19
paste input "8504"
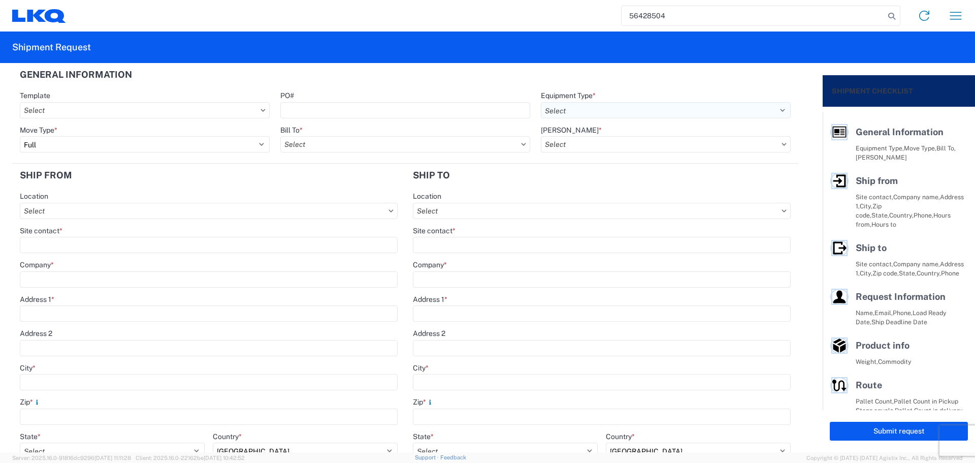
type input "56428504"
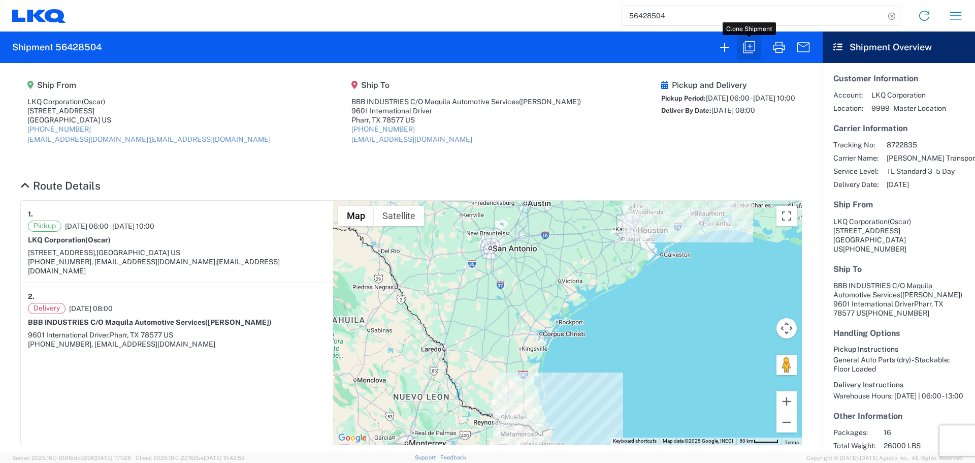
click at [744, 44] on icon "button" at bounding box center [749, 47] width 16 height 16
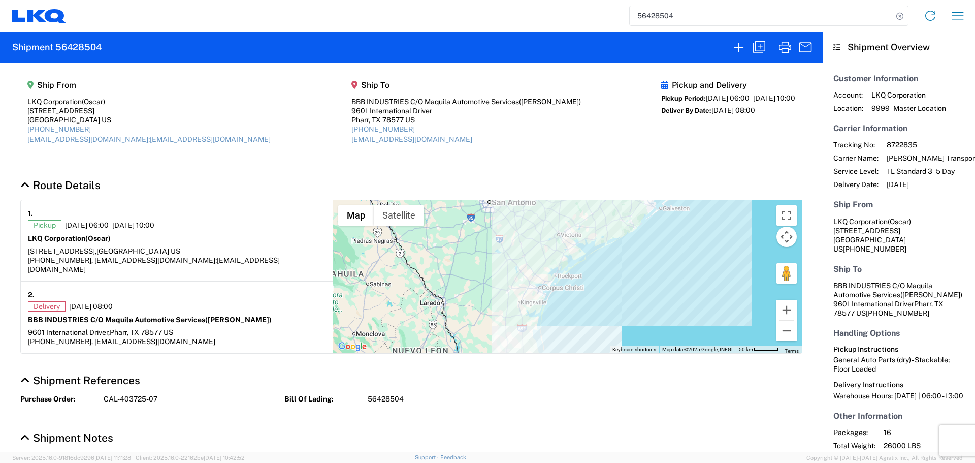
select select "FULL"
select select "US"
select select "LBS"
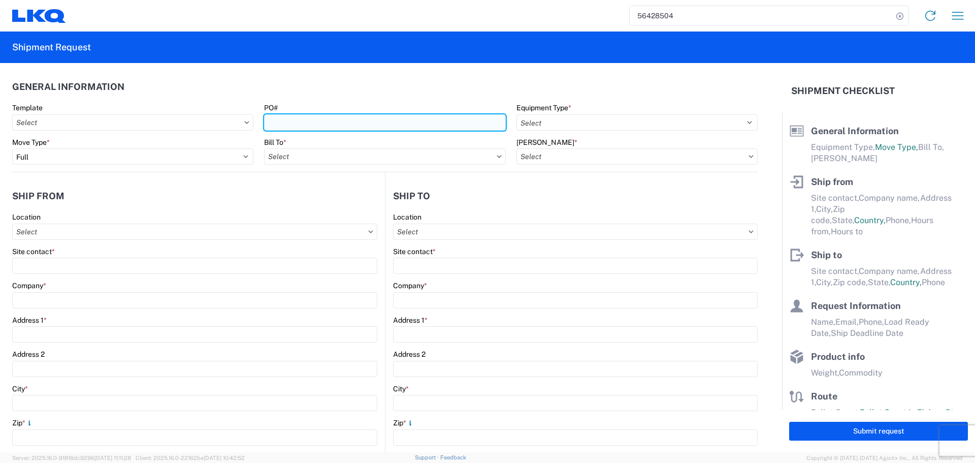
click at [278, 126] on input "PO#" at bounding box center [384, 122] width 241 height 16
select select "STDV"
type input "Oscar"
type input "LKQ Corporation"
type input "[STREET_ADDRESS]"
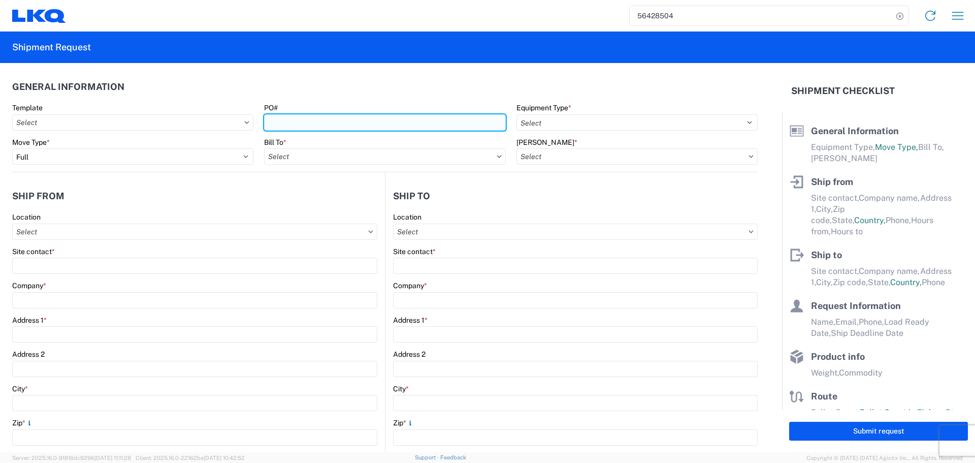
type input "[GEOGRAPHIC_DATA]"
type input "77038"
type input "[EMAIL_ADDRESS][DOMAIN_NAME];[EMAIL_ADDRESS][DOMAIN_NAME]"
type input "[PERSON_NAME]"
type input "BBB INDUSTRIES C/O Maquila Automotive Services"
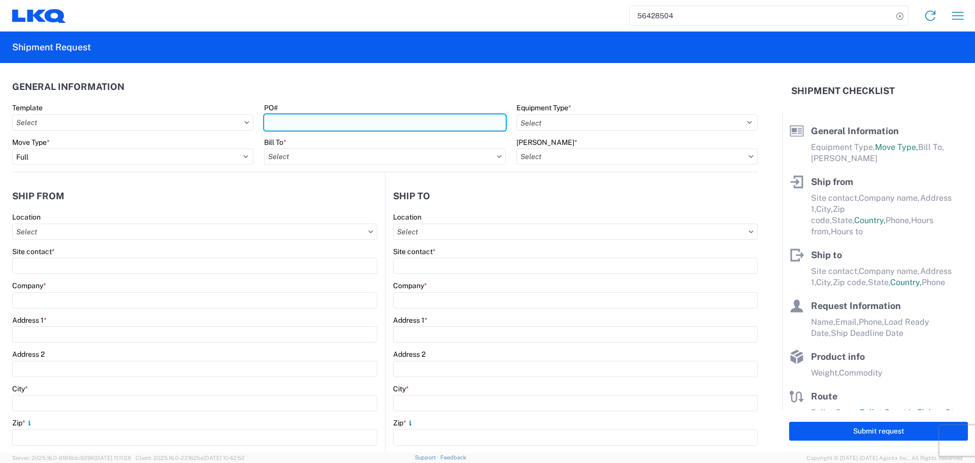
type input "9601 International Driver"
type input "[PERSON_NAME]"
type input "78577"
type input "[EMAIL_ADDRESS][DOMAIN_NAME]"
type input "Oscar"
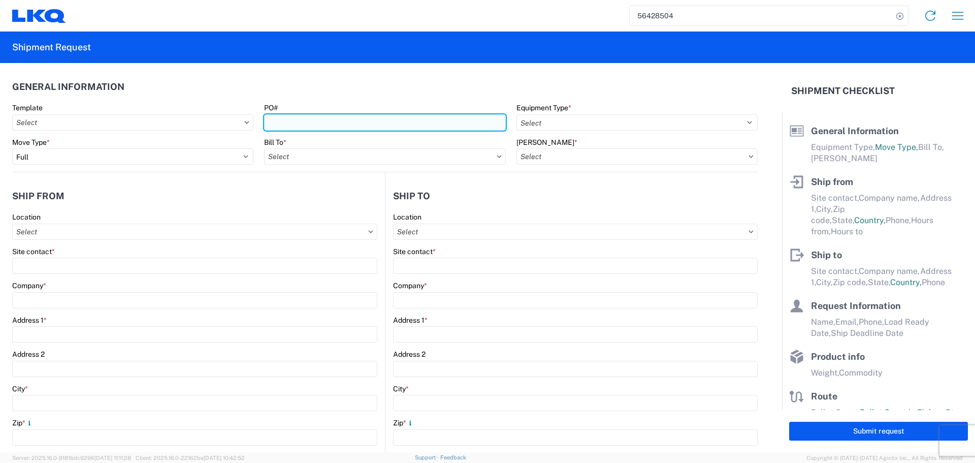
type input "[EMAIL_ADDRESS][DOMAIN_NAME]"
type input "[PHONE_NUMBER]"
type input "[DATE]"
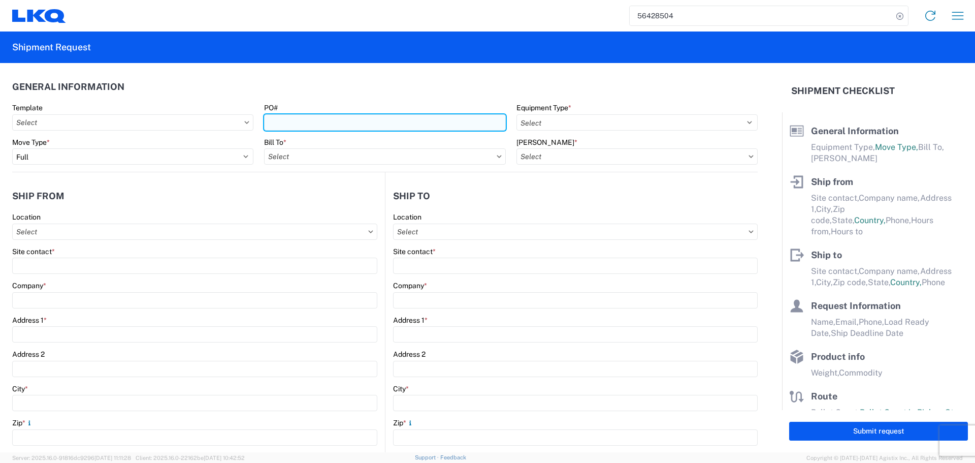
type textarea "Warehouse Hours : [DATE] 06:00 - 13:00"
type textarea "Warehouse Hours: [DATE] | 06:00 - 13:00"
type input "26000"
type input "General Auto Parts (dry)"
type input "16"
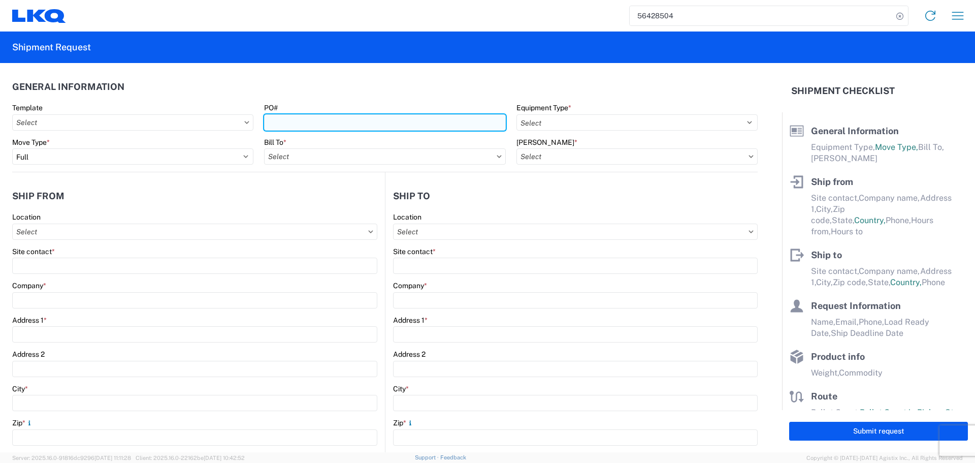
type input "0"
type input "40"
type input "36"
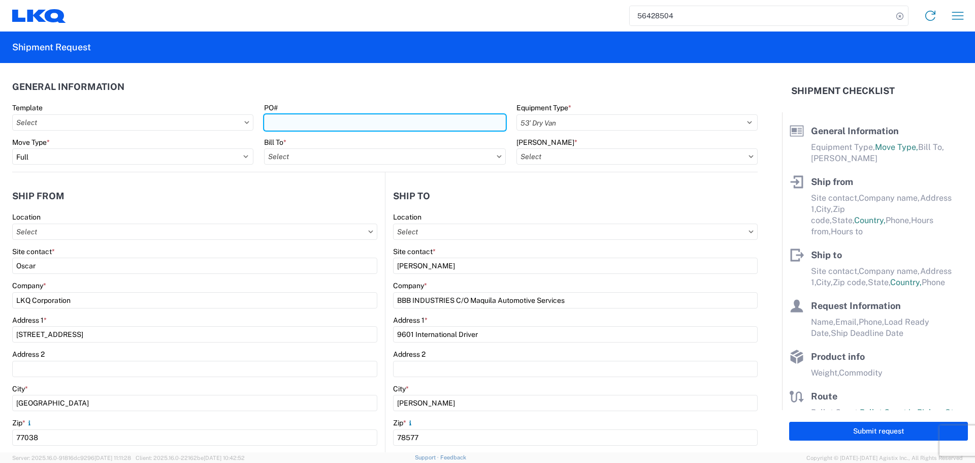
select select "US"
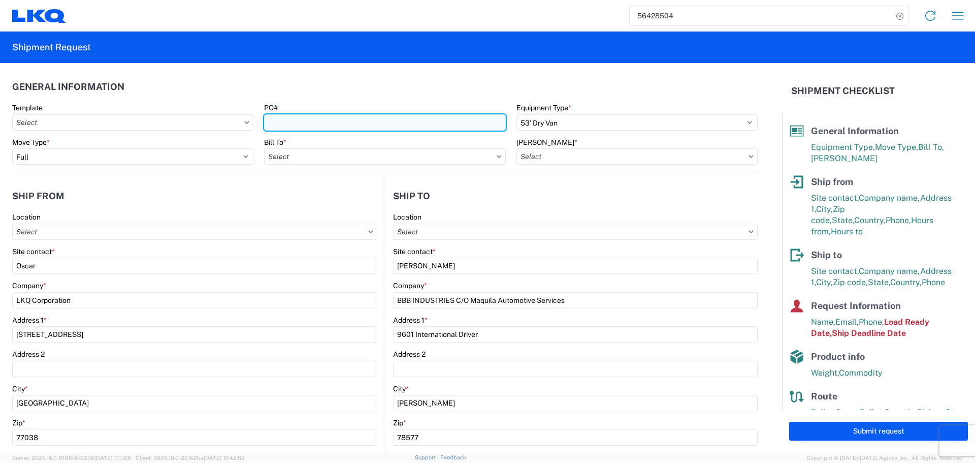
type input "AUTO PARTS"
type input "1760 - LKQ Best Core"
type input "1760-6300-66000-0000 - 1760 Freight Out"
click at [329, 127] on input "AUTO PARTS" at bounding box center [384, 122] width 241 height 16
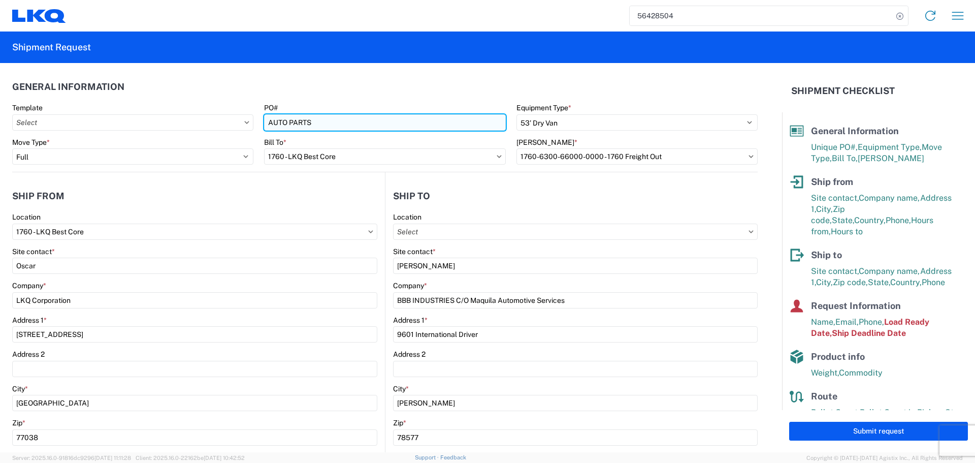
click at [329, 127] on input "AUTO PARTS" at bounding box center [384, 122] width 241 height 16
type input "CAL - 404756-01"
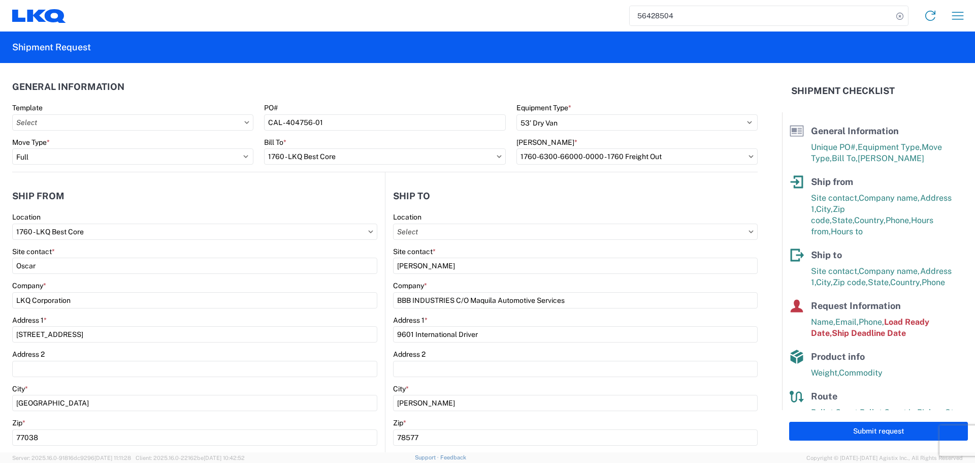
click at [327, 98] on header "General Information" at bounding box center [385, 86] width 746 height 23
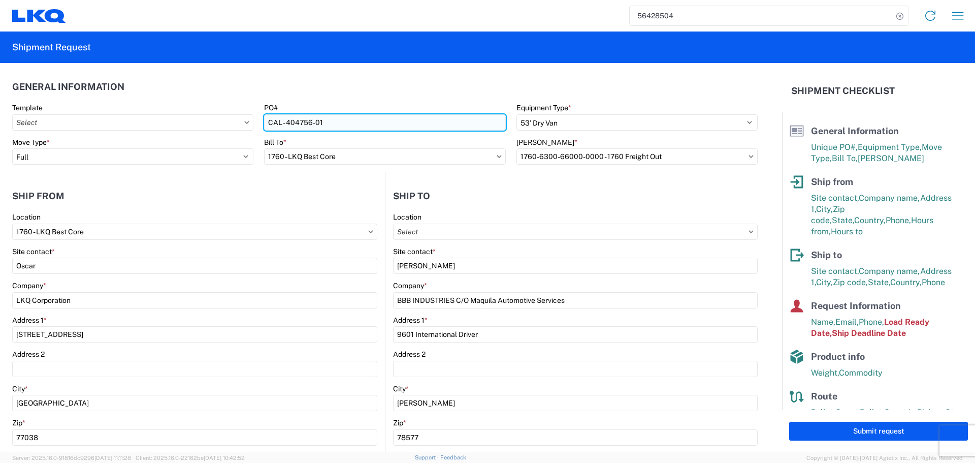
click at [300, 123] on input "CAL - 404756-01" at bounding box center [384, 122] width 241 height 16
drag, startPoint x: 300, startPoint y: 123, endPoint x: 311, endPoint y: 126, distance: 11.1
click at [282, 123] on input "CAL - 404756-01" at bounding box center [384, 122] width 241 height 16
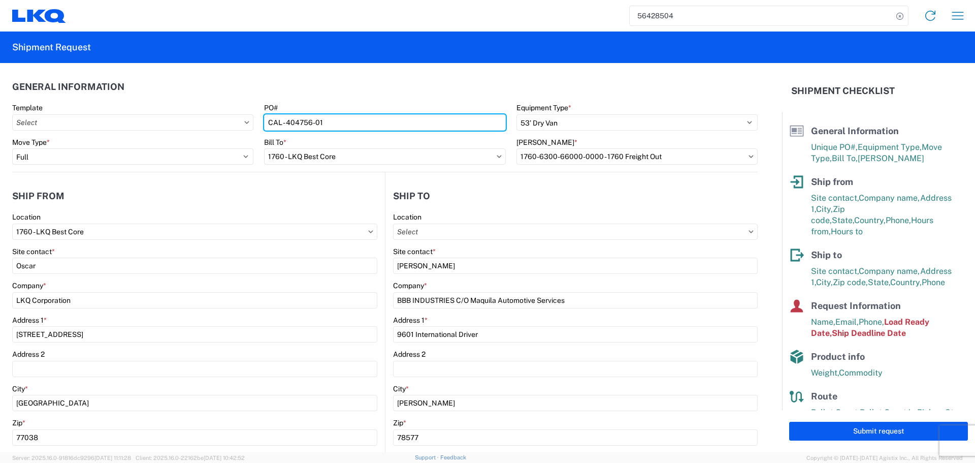
drag, startPoint x: 311, startPoint y: 123, endPoint x: 242, endPoint y: 123, distance: 68.6
click at [242, 123] on div "Template PO# CAL - 404756-01 Equipment Type * Select 53’ Dry Van Flatbed Dropde…" at bounding box center [385, 120] width 756 height 35
click at [314, 121] on input "CAL - 404756-01" at bounding box center [384, 122] width 241 height 16
drag, startPoint x: 314, startPoint y: 121, endPoint x: 259, endPoint y: 123, distance: 55.4
click at [259, 123] on agx-form-control-wrapper-v2 "PO# CAL - 404756-01" at bounding box center [385, 120] width 252 height 35
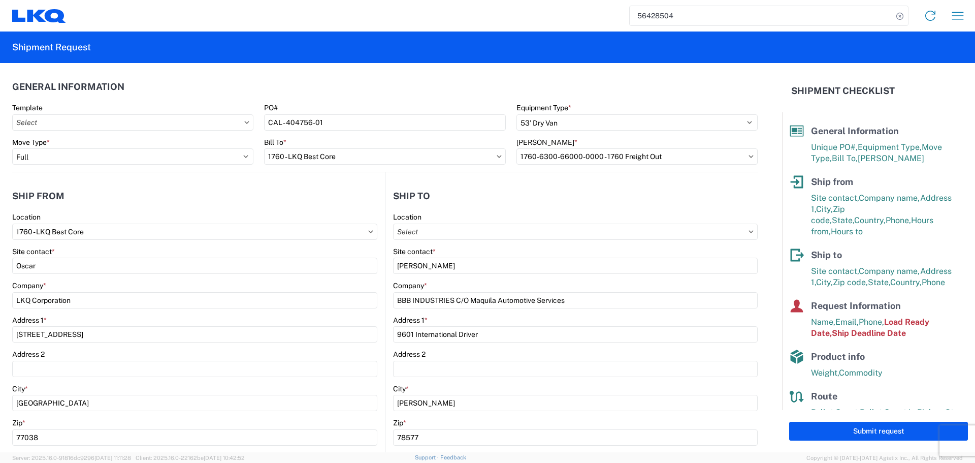
click at [329, 91] on header "General Information" at bounding box center [385, 86] width 746 height 23
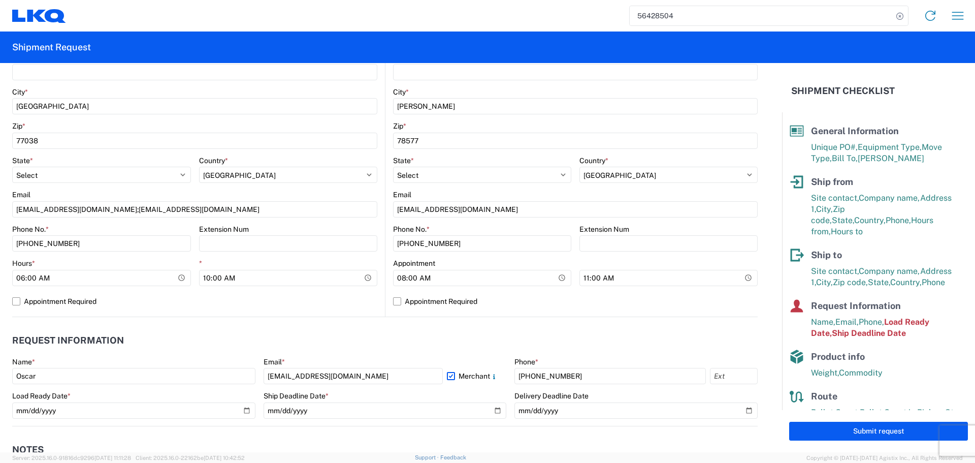
scroll to position [305, 0]
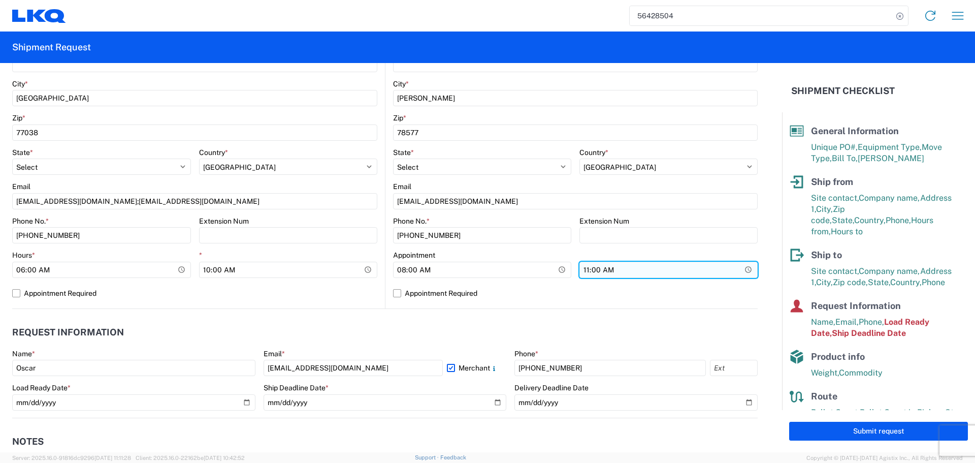
click at [378, 271] on input "11:00:00" at bounding box center [288, 270] width 179 height 16
type input "13:00"
click at [711, 288] on label "Appointment Required" at bounding box center [575, 293] width 365 height 16
click at [0, 0] on input "Appointment Required" at bounding box center [0, 0] width 0 height 0
select select "US"
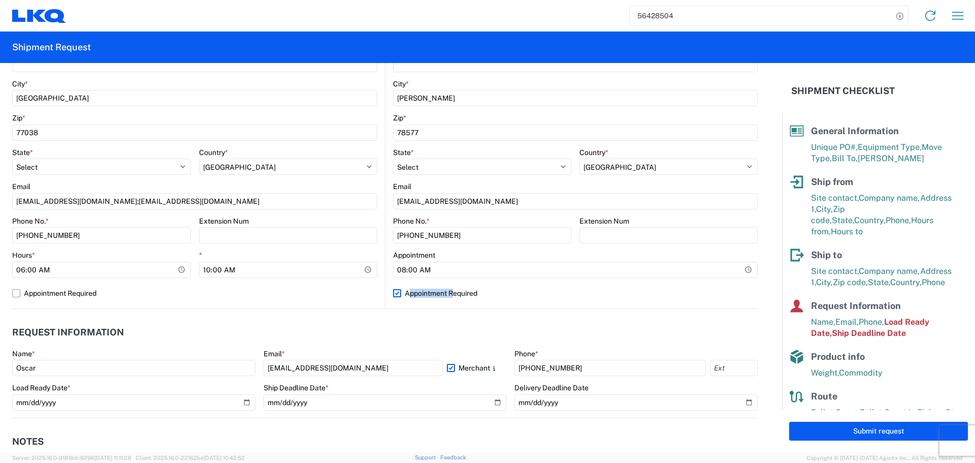
click at [711, 288] on label "Appointment Required" at bounding box center [575, 293] width 365 height 16
click at [0, 0] on input "Appointment Required" at bounding box center [0, 0] width 0 height 0
select select "US"
click at [401, 329] on header "Request Information" at bounding box center [385, 332] width 746 height 23
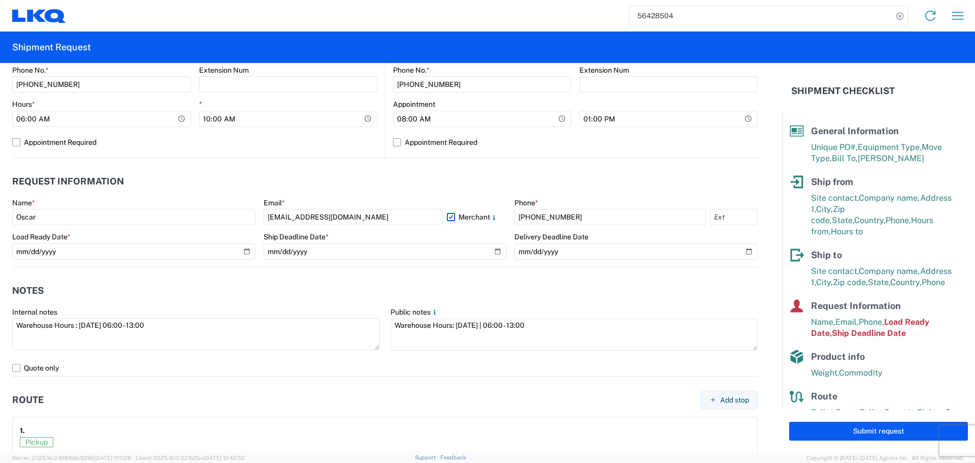
scroll to position [457, 0]
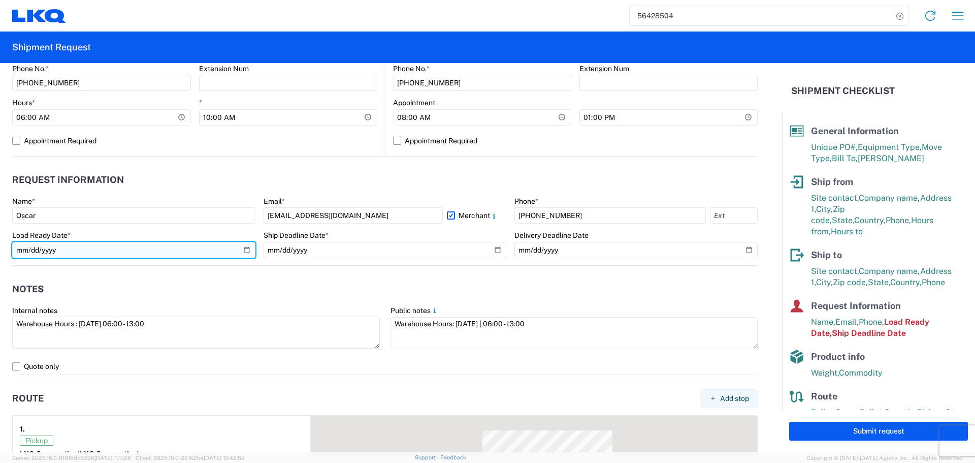
click at [245, 249] on input "[DATE]" at bounding box center [133, 250] width 243 height 16
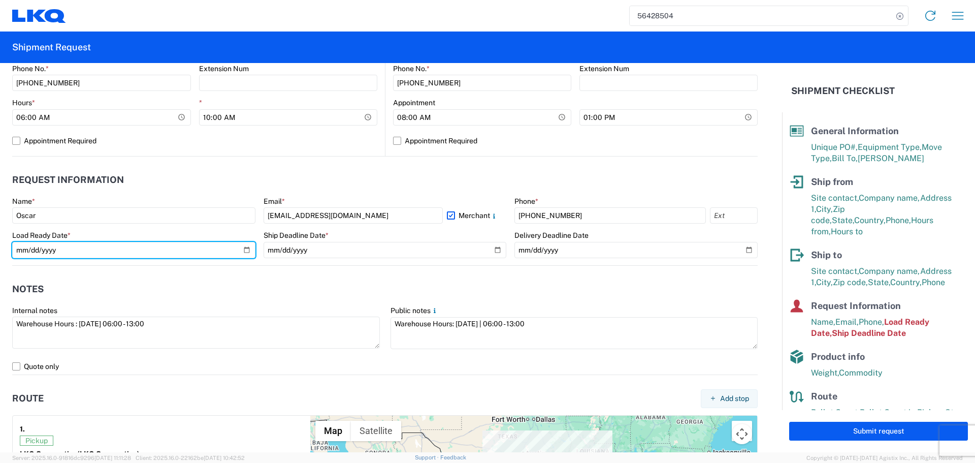
type input "[DATE]"
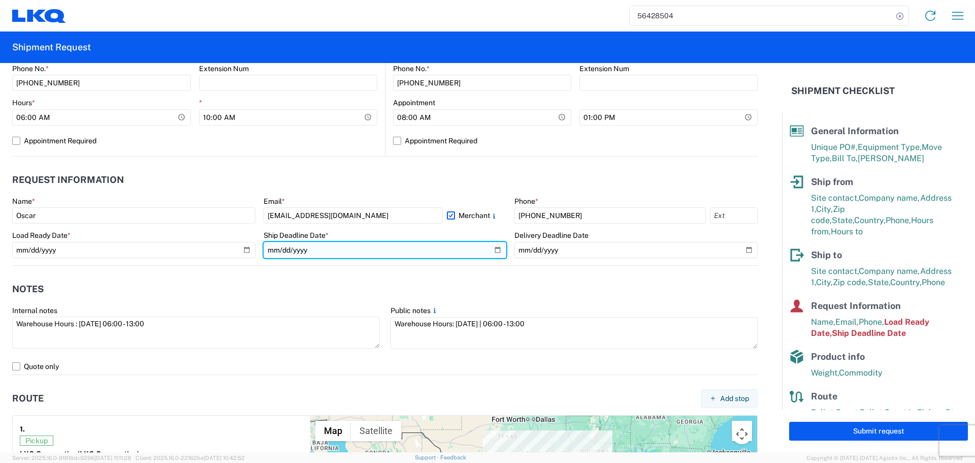
click at [489, 247] on input "[DATE]" at bounding box center [385, 250] width 243 height 16
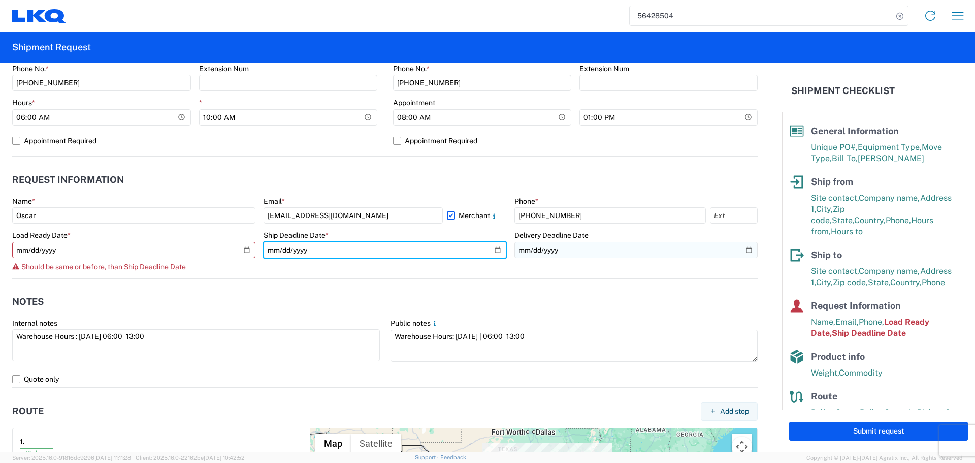
type input "[DATE]"
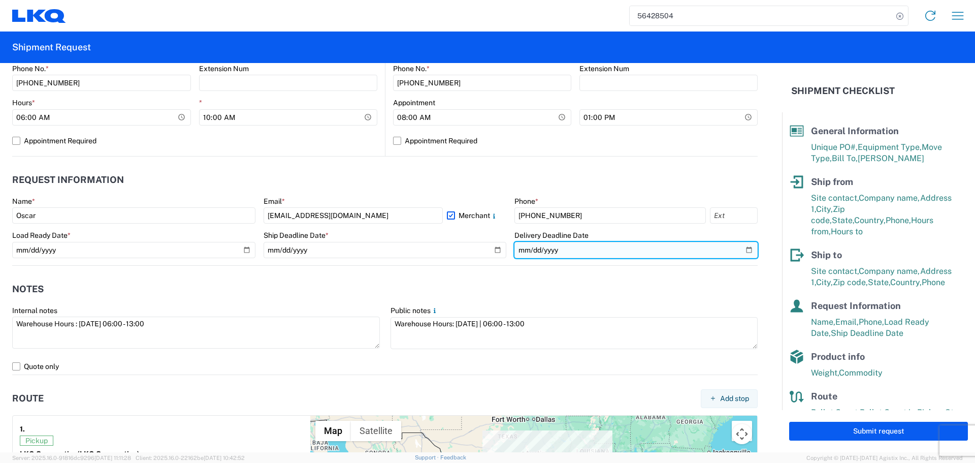
click at [738, 248] on input "[DATE]" at bounding box center [636, 250] width 243 height 16
type input "[DATE]"
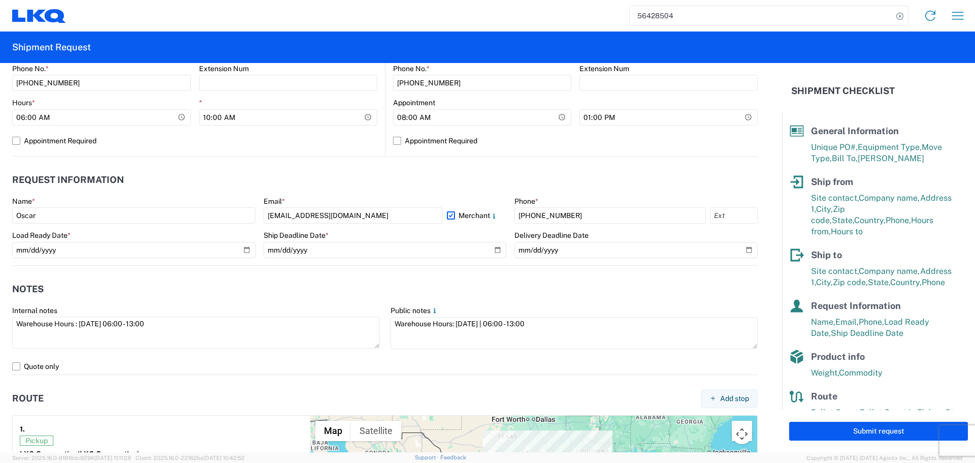
click at [312, 273] on agx-notes "Notes Internal notes Warehouse Hours : [DATE] 06:00 - 13:00 Public notes Wareho…" at bounding box center [385, 320] width 746 height 109
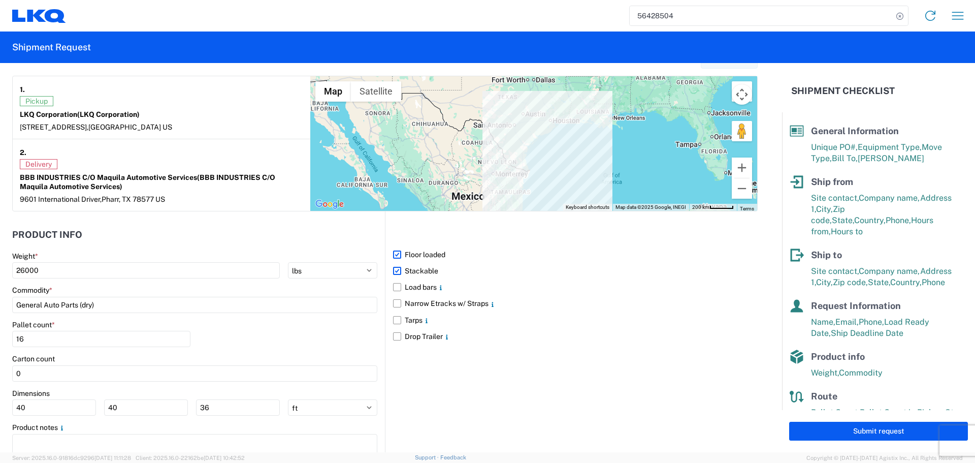
scroll to position [838, 0]
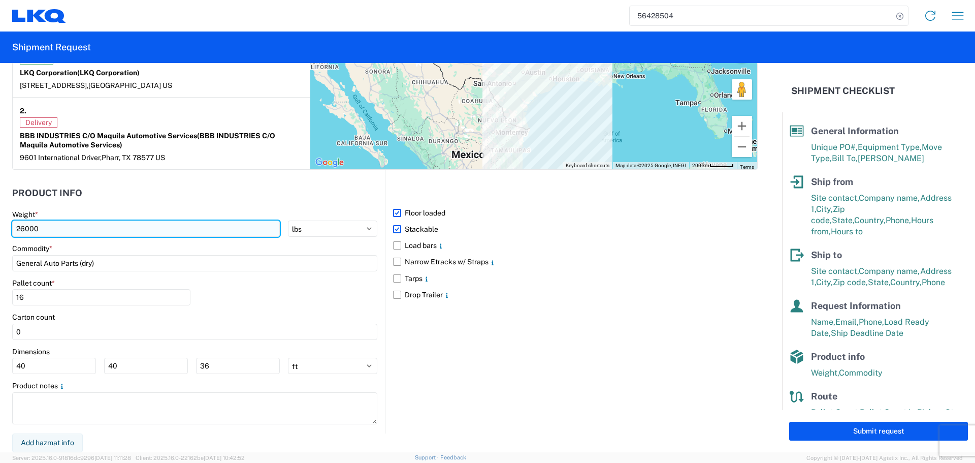
click at [18, 230] on input "26000" at bounding box center [146, 228] width 268 height 16
type input "40000"
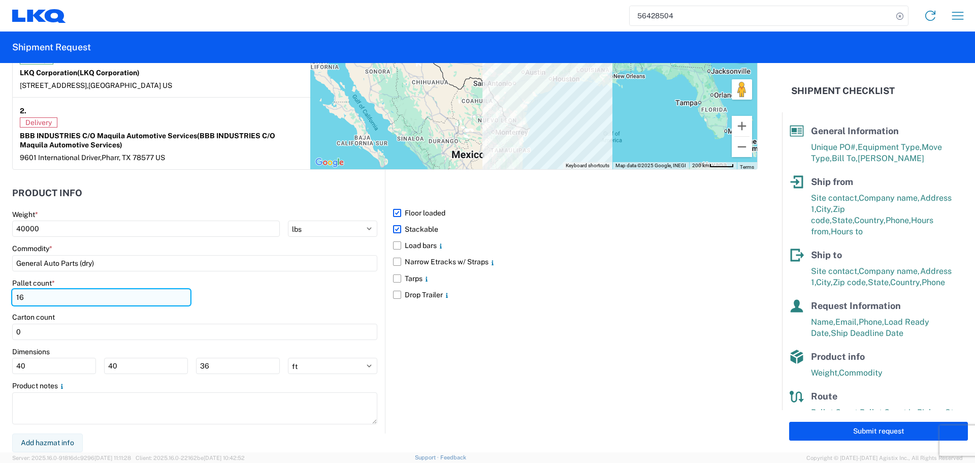
click at [53, 295] on input "16" at bounding box center [101, 297] width 178 height 16
type input "1"
type input "15"
click at [234, 284] on div "Pallet count * 15" at bounding box center [194, 295] width 365 height 35
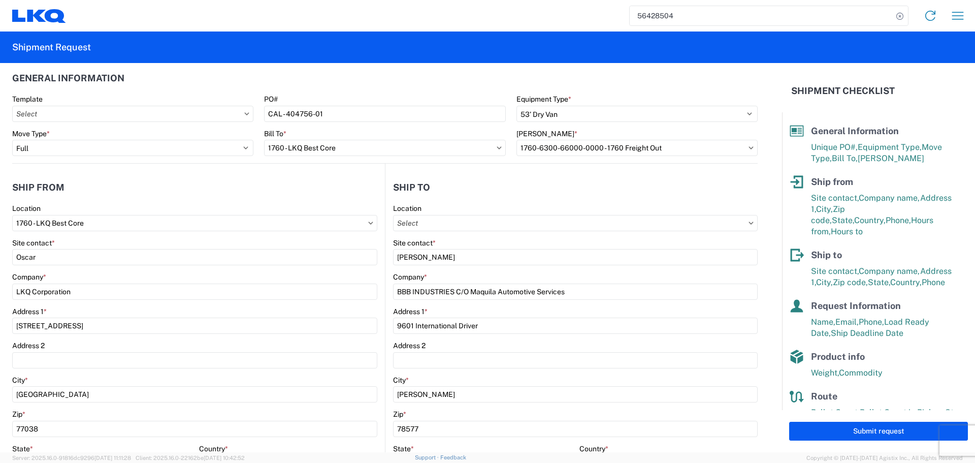
scroll to position [0, 0]
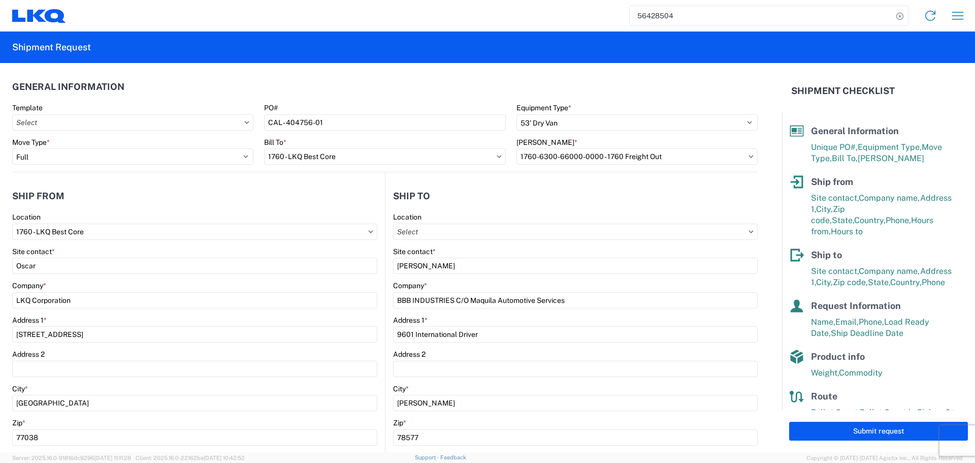
click at [351, 194] on header "Ship from" at bounding box center [198, 195] width 373 height 23
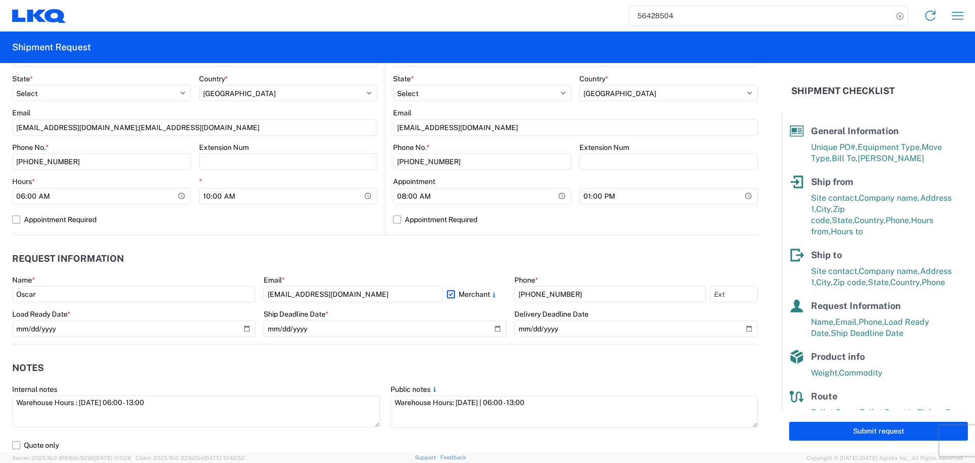
scroll to position [406, 0]
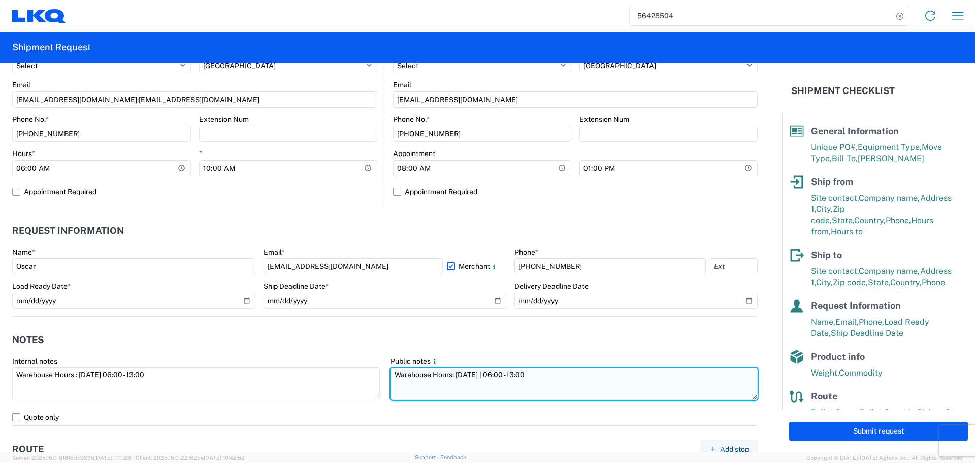
drag, startPoint x: 534, startPoint y: 376, endPoint x: 389, endPoint y: 375, distance: 145.3
click at [391, 375] on textarea "Warehouse Hours: [DATE] | 06:00 - 13:00" at bounding box center [575, 384] width 368 height 32
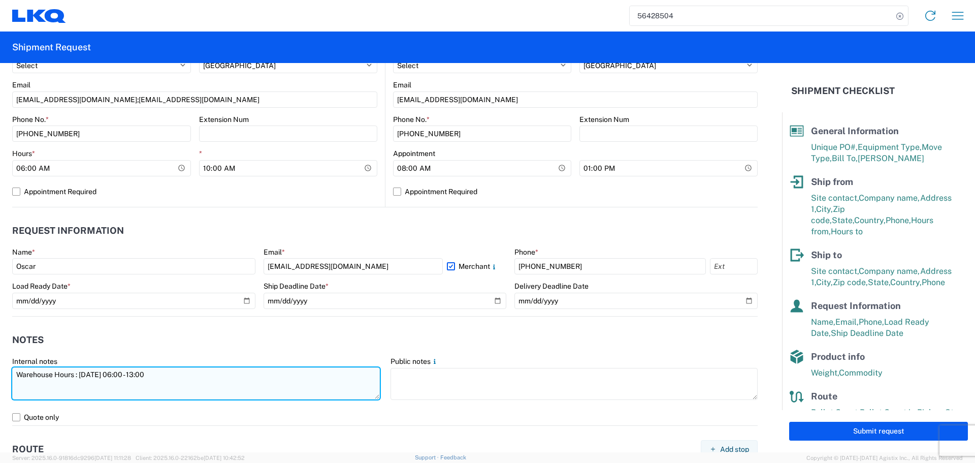
drag, startPoint x: 164, startPoint y: 386, endPoint x: 16, endPoint y: 388, distance: 147.8
click at [16, 388] on textarea "Warehouse Hours : [DATE] 06:00 - 13:00" at bounding box center [196, 383] width 368 height 32
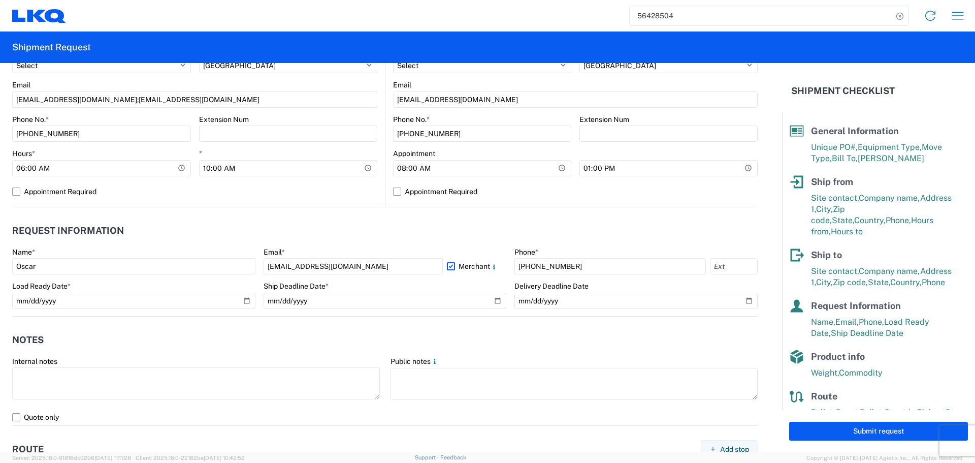
click at [327, 337] on header "Notes" at bounding box center [385, 340] width 746 height 23
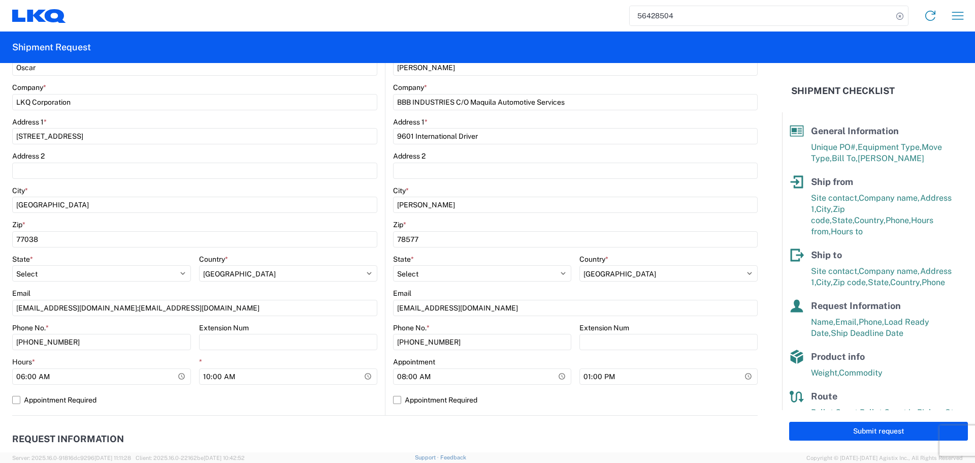
scroll to position [457, 0]
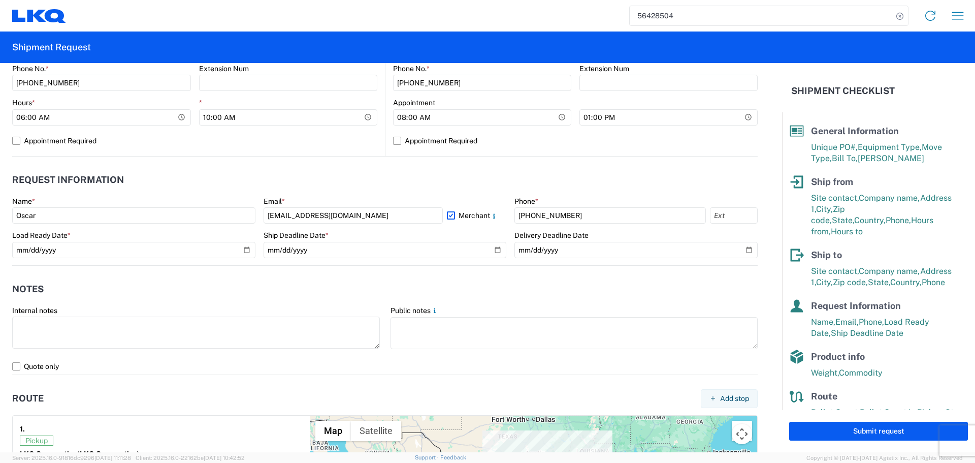
click at [696, 290] on header "Notes" at bounding box center [385, 289] width 746 height 23
click at [685, 291] on header "Notes" at bounding box center [385, 289] width 746 height 23
click at [303, 282] on header "Notes" at bounding box center [385, 289] width 746 height 23
click at [882, 436] on button "Submit request" at bounding box center [878, 431] width 179 height 19
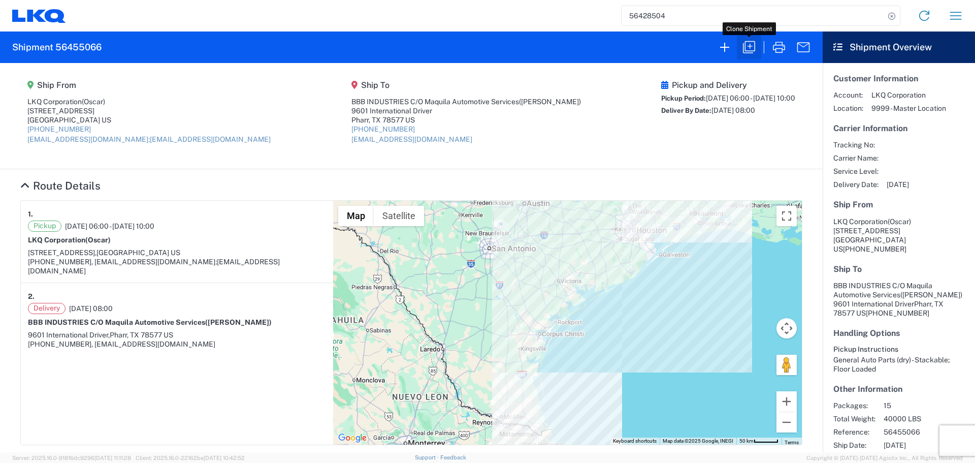
click at [756, 51] on icon "button" at bounding box center [749, 47] width 16 height 16
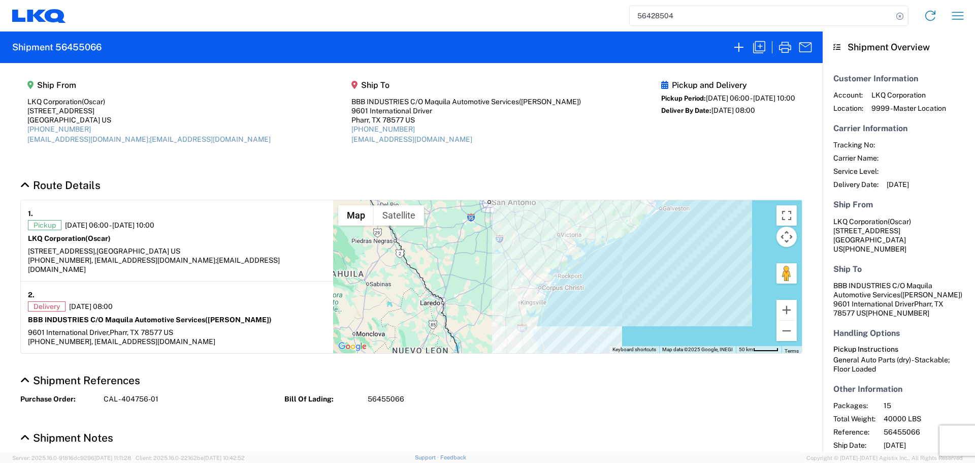
select select "FULL"
select select "US"
select select "LBS"
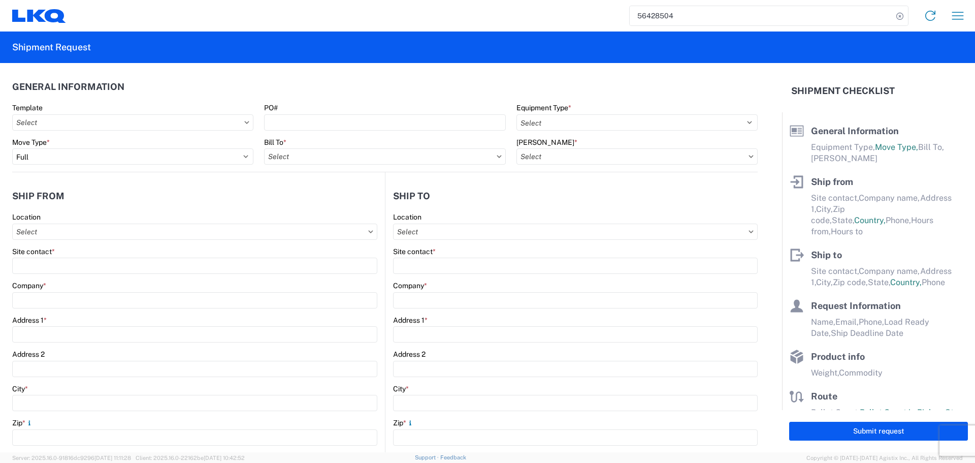
select select "STDV"
type input "Oscar"
type input "LKQ Corporation"
type input "[STREET_ADDRESS]"
type input "[GEOGRAPHIC_DATA]"
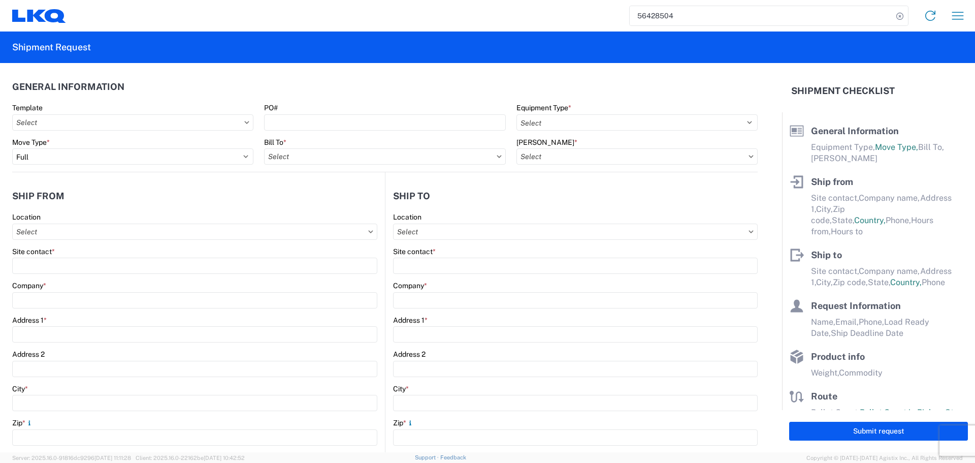
type input "77038"
type input "[EMAIL_ADDRESS][DOMAIN_NAME];[EMAIL_ADDRESS][DOMAIN_NAME]"
type input "[PERSON_NAME]"
type input "BBB INDUSTRIES C/O Maquila Automotive Services"
type input "9601 International Driver"
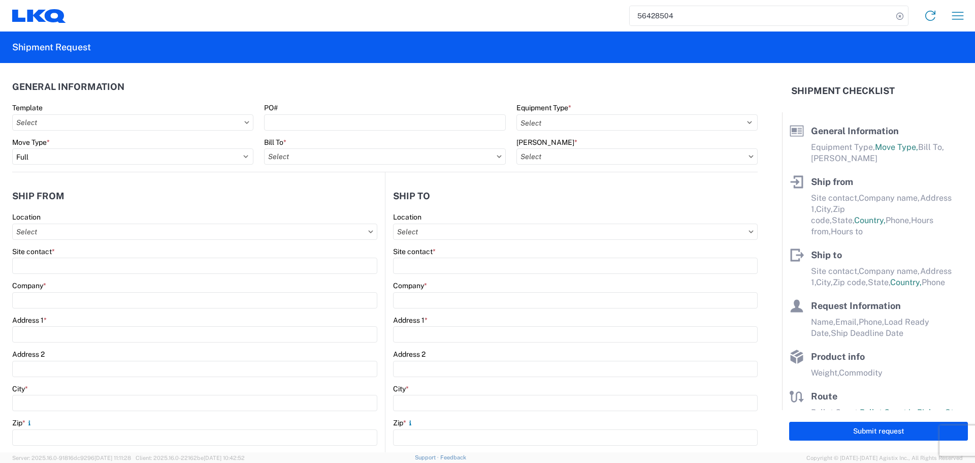
type input "[PERSON_NAME]"
type input "78577"
type input "[EMAIL_ADDRESS][DOMAIN_NAME]"
type input "Oscar"
type input "[EMAIL_ADDRESS][DOMAIN_NAME]"
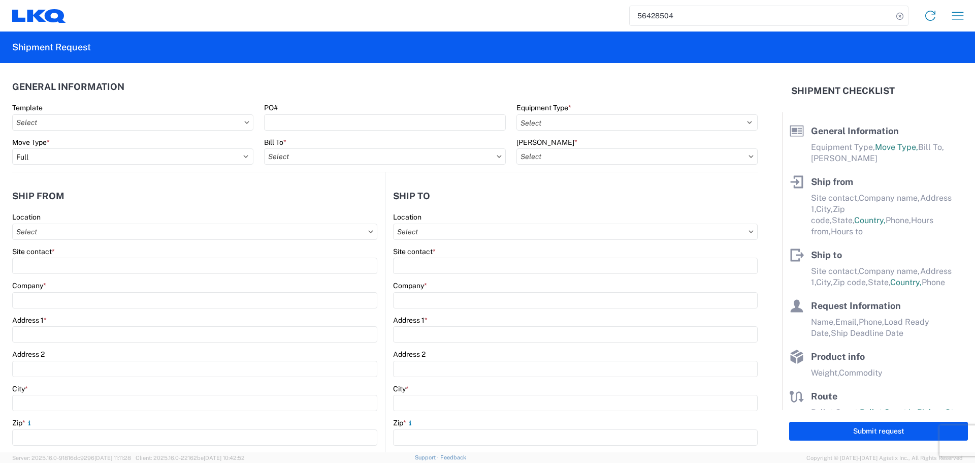
type input "[PHONE_NUMBER]"
type input "[DATE]"
type input "40000"
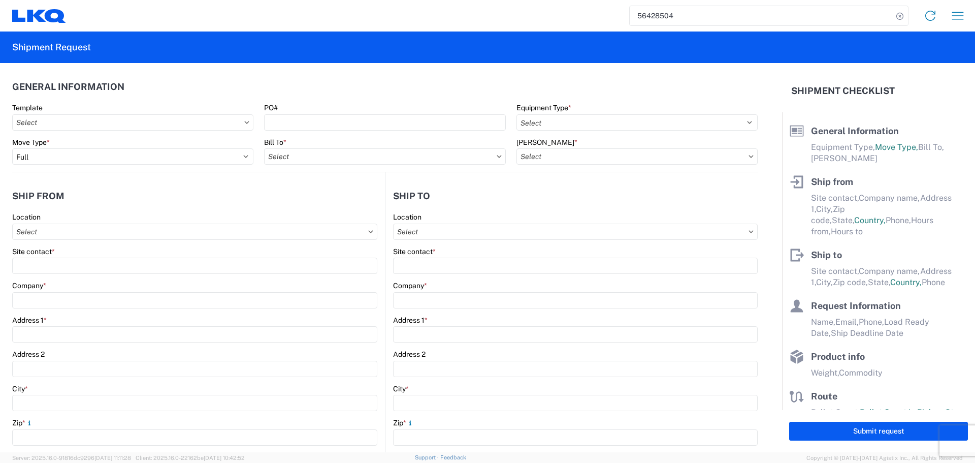
type input "General Auto Parts (dry)"
type input "15"
type input "0"
type input "40"
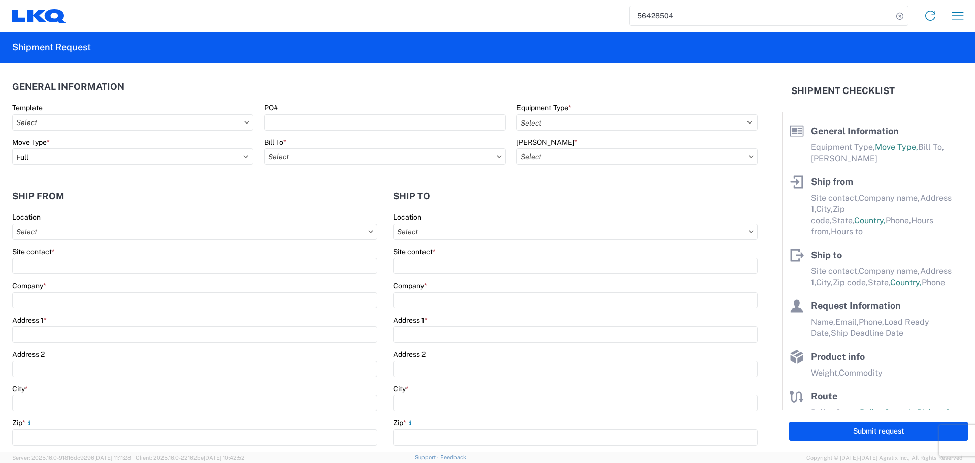
type input "36"
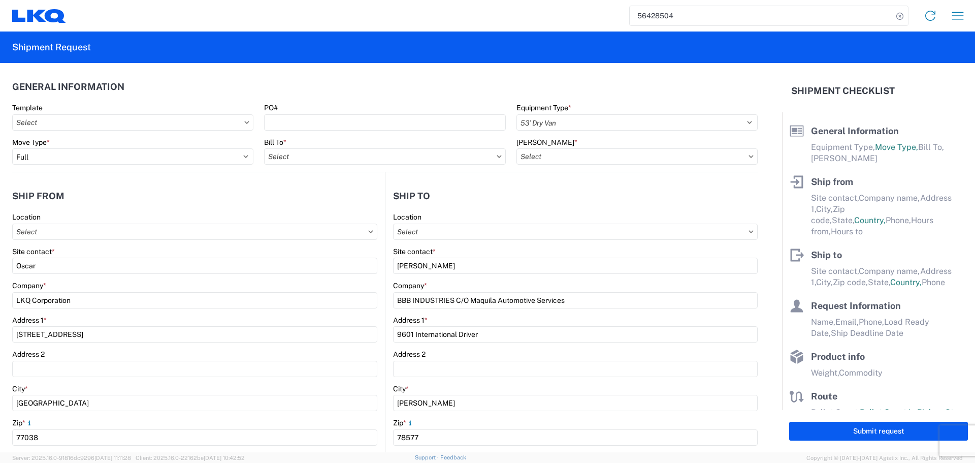
select select "US"
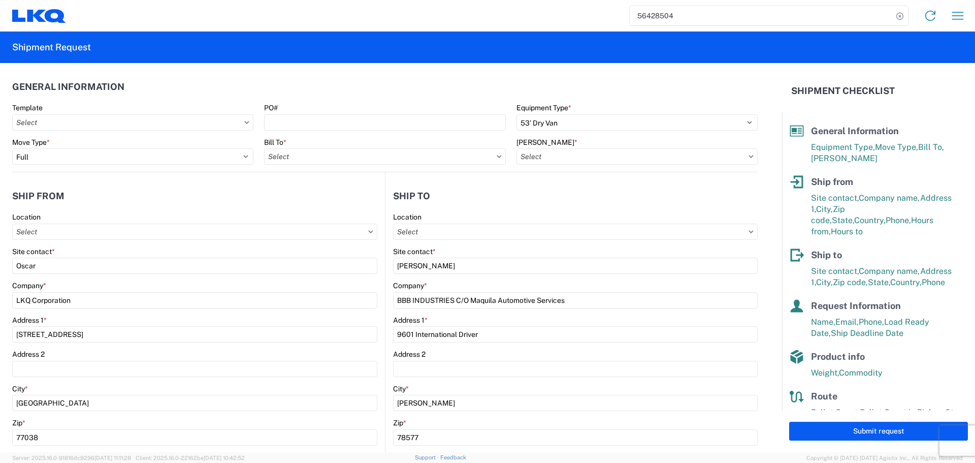
type input "1760 - LKQ Best Core"
type input "1760-6300-66000-0000 - 1760 Freight Out"
type input "1760 - LKQ Best Core"
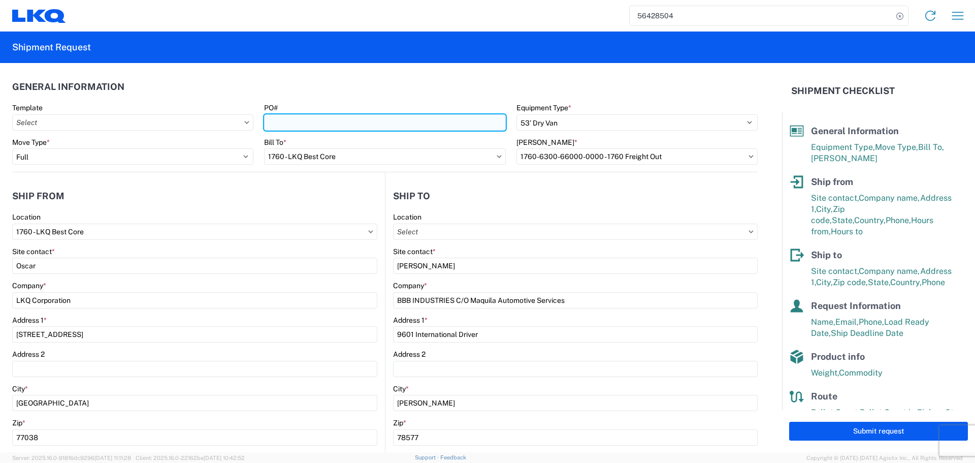
click at [317, 116] on input "PO#" at bounding box center [384, 122] width 241 height 16
paste input "CAL - 404756-"
type input "CAL - 404756 - 02"
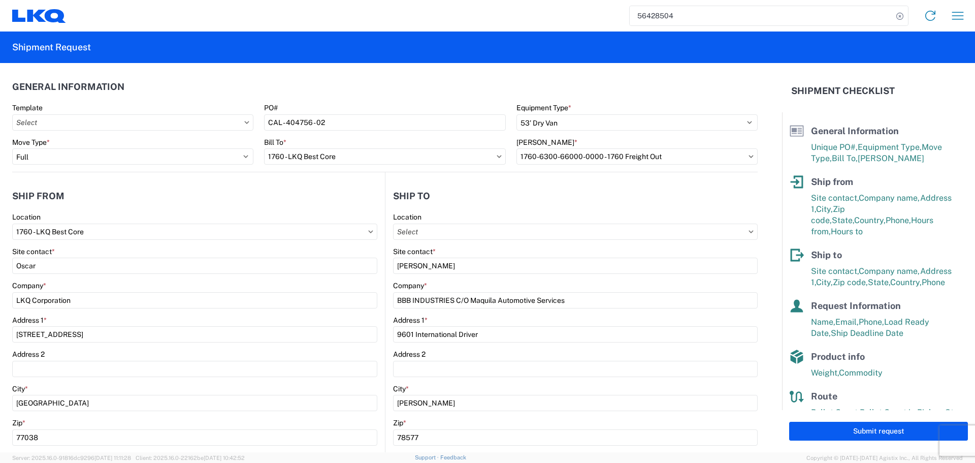
click at [358, 87] on header "General Information" at bounding box center [385, 86] width 746 height 23
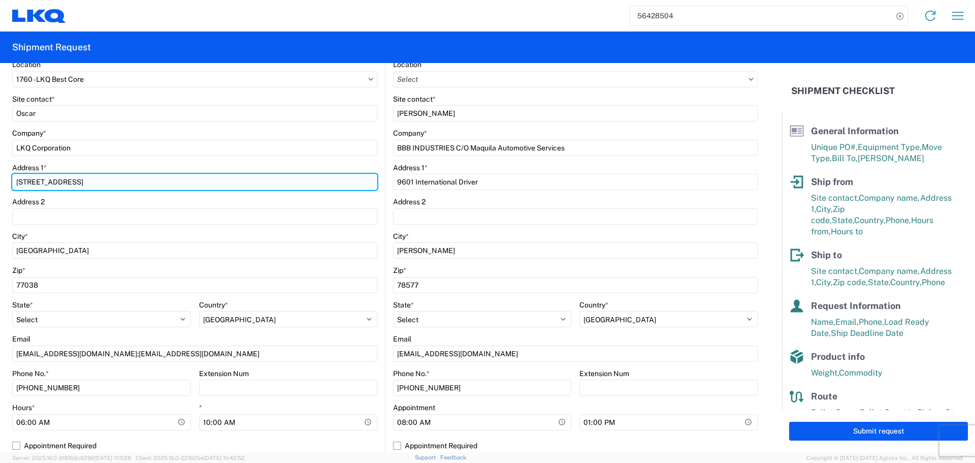
click at [39, 184] on input "[STREET_ADDRESS]" at bounding box center [194, 182] width 365 height 16
type input "[STREET_ADDRESS]"
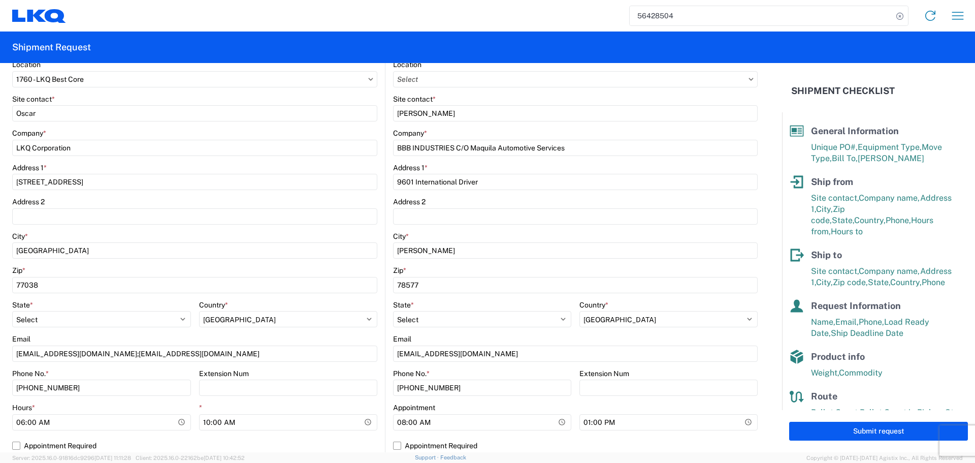
click at [194, 162] on agx-form-control-wrapper-v2 "Company * LKQ Corporation" at bounding box center [194, 146] width 365 height 35
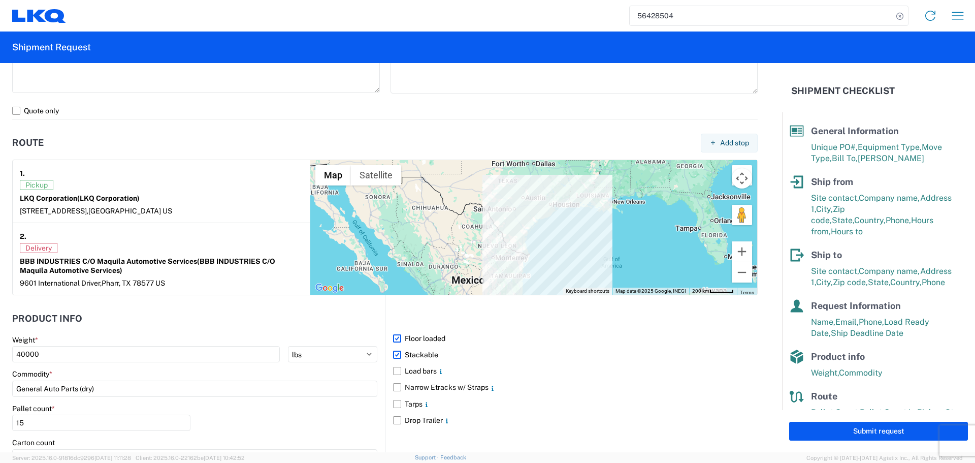
scroll to position [762, 0]
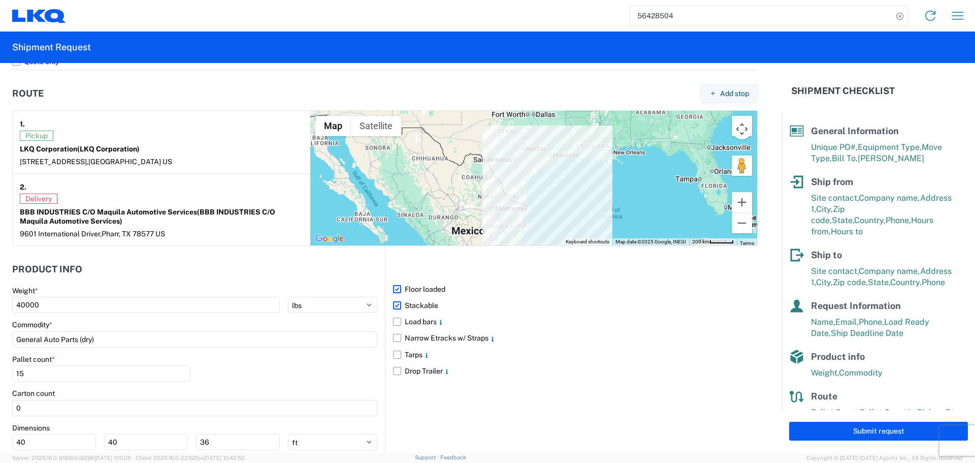
click at [263, 364] on div "Pallet count * 15" at bounding box center [194, 372] width 365 height 35
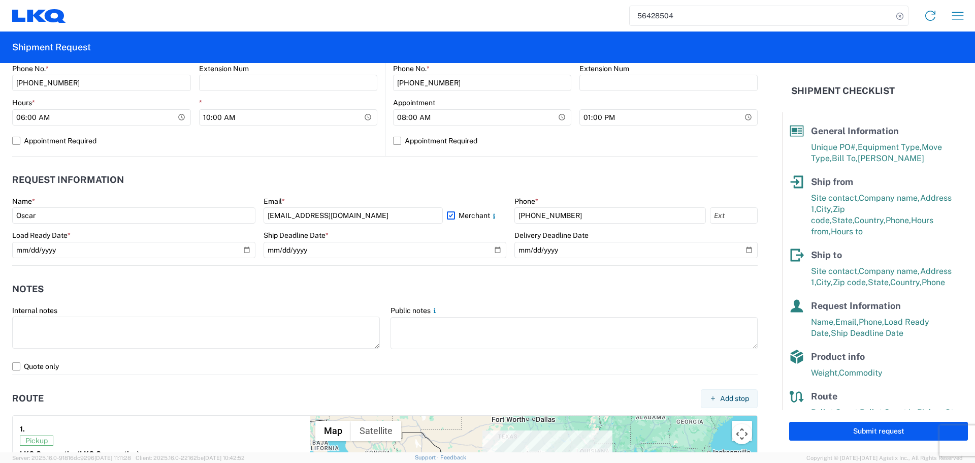
scroll to position [381, 0]
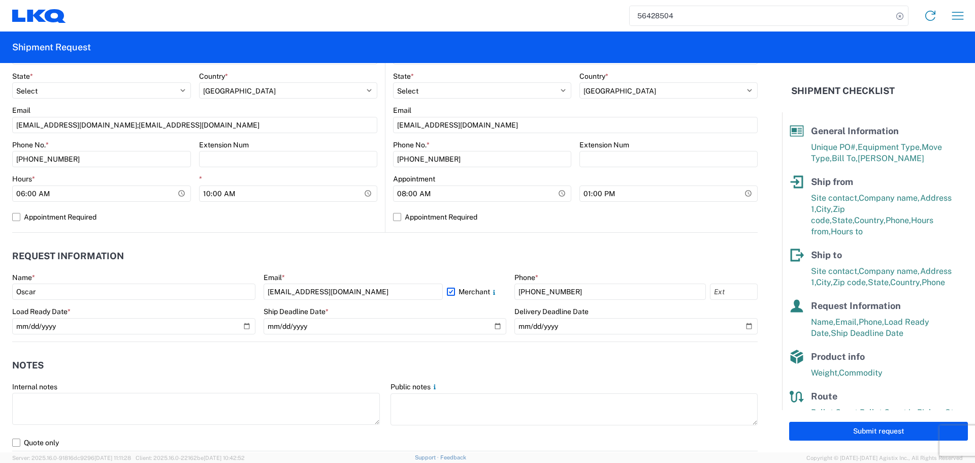
click at [387, 241] on agx-request-info "Request Information Name * [PERSON_NAME] * [EMAIL_ADDRESS][DOMAIN_NAME] Merchan…" at bounding box center [385, 287] width 746 height 109
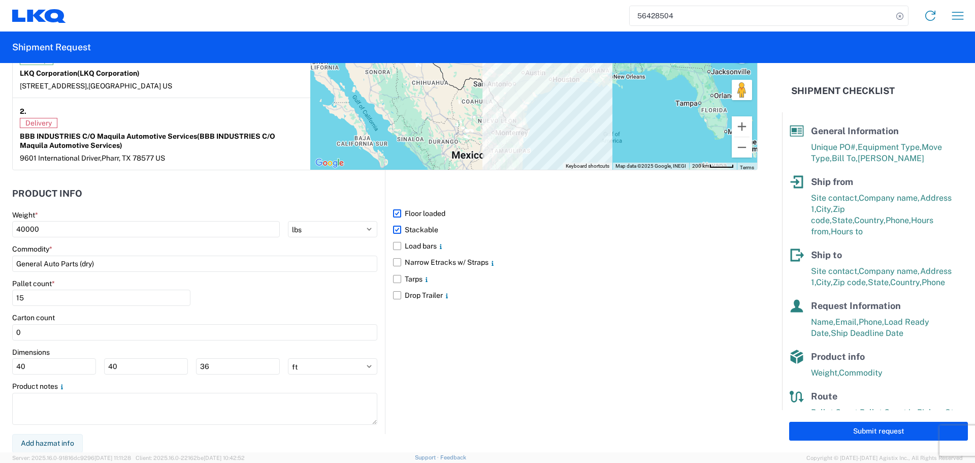
scroll to position [838, 0]
click at [844, 433] on button "Submit request" at bounding box center [878, 431] width 179 height 19
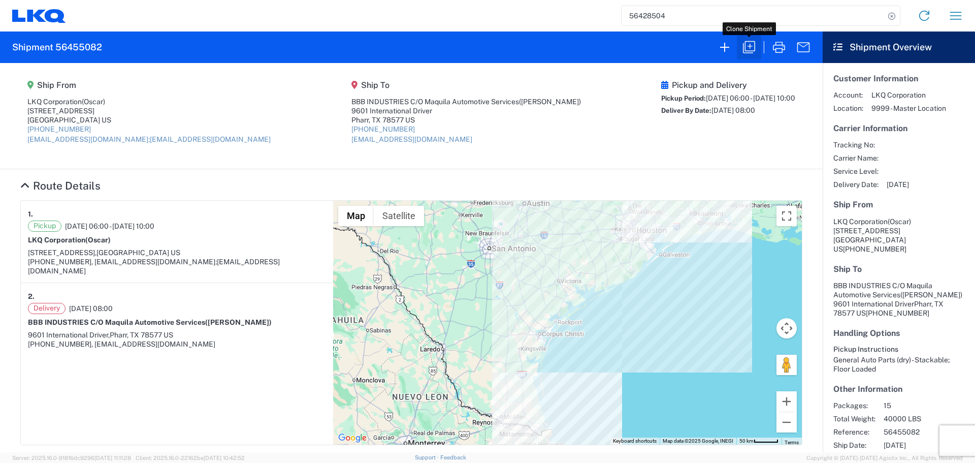
click at [751, 46] on icon "button" at bounding box center [749, 47] width 12 height 12
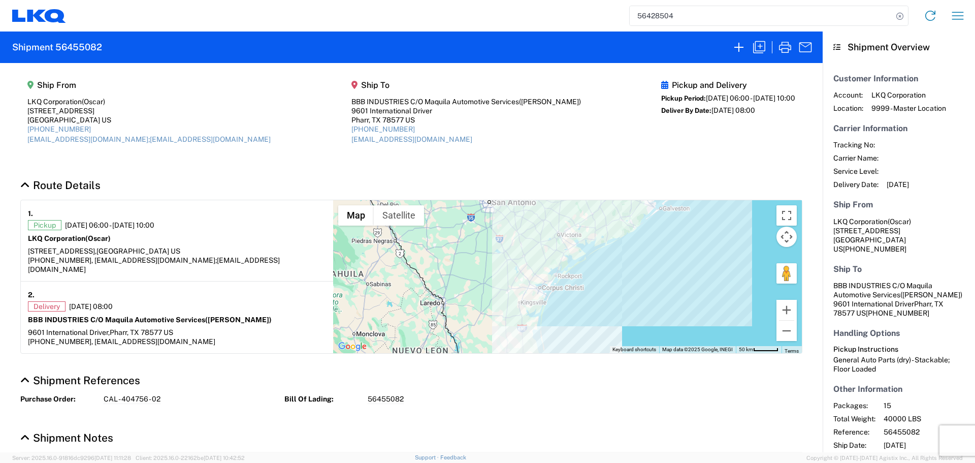
select select "FULL"
select select "LBS"
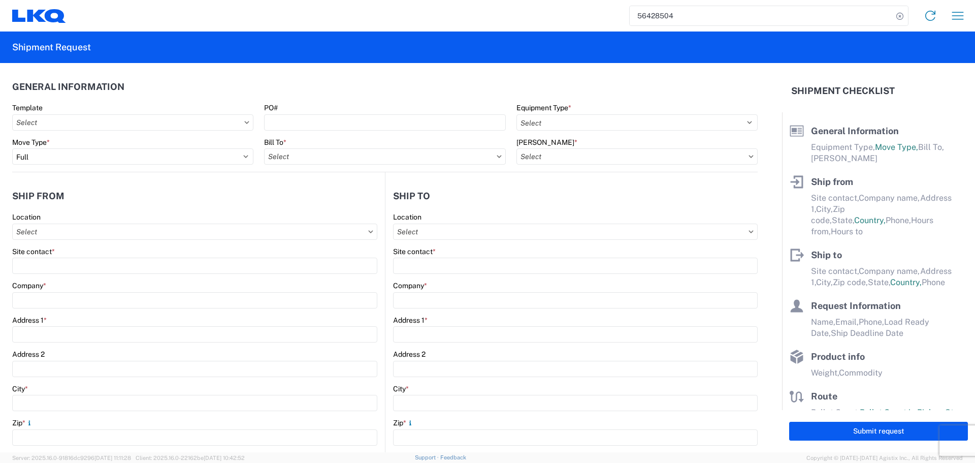
select select "STDV"
type input "Oscar"
type input "LKQ Corporation"
type input "[STREET_ADDRESS]"
type input "[GEOGRAPHIC_DATA]"
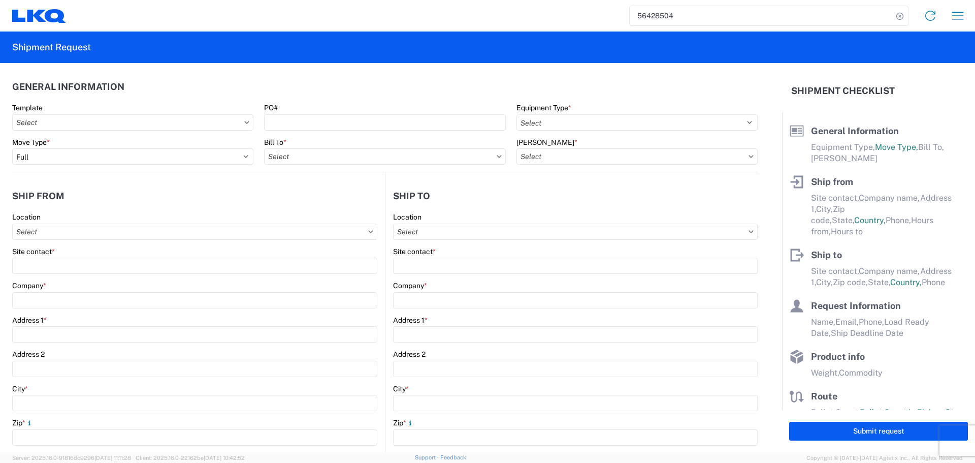
type input "77038"
type input "[EMAIL_ADDRESS][DOMAIN_NAME];[EMAIL_ADDRESS][DOMAIN_NAME]"
type input "[PERSON_NAME]"
type input "BBB INDUSTRIES C/O Maquila Automotive Services"
type input "9601 International Driver"
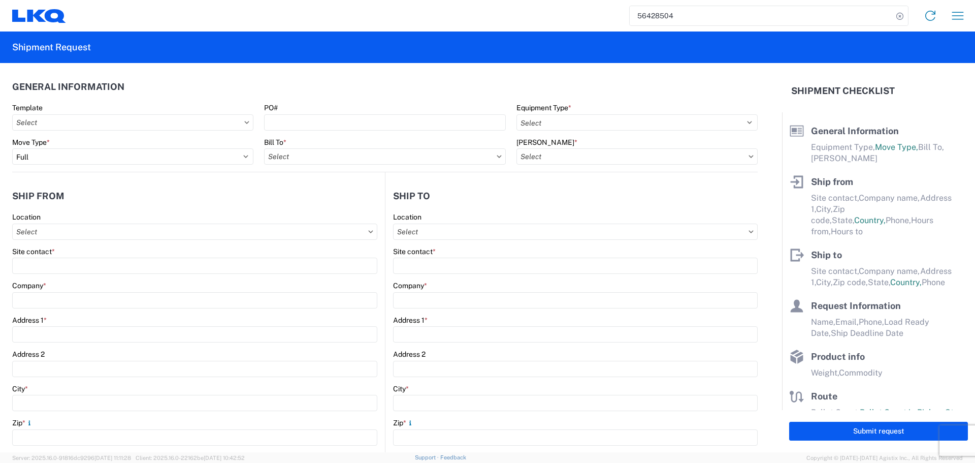
type input "[PERSON_NAME]"
type input "78577"
type input "[EMAIL_ADDRESS][DOMAIN_NAME]"
type input "Oscar"
type input "[EMAIL_ADDRESS][DOMAIN_NAME]"
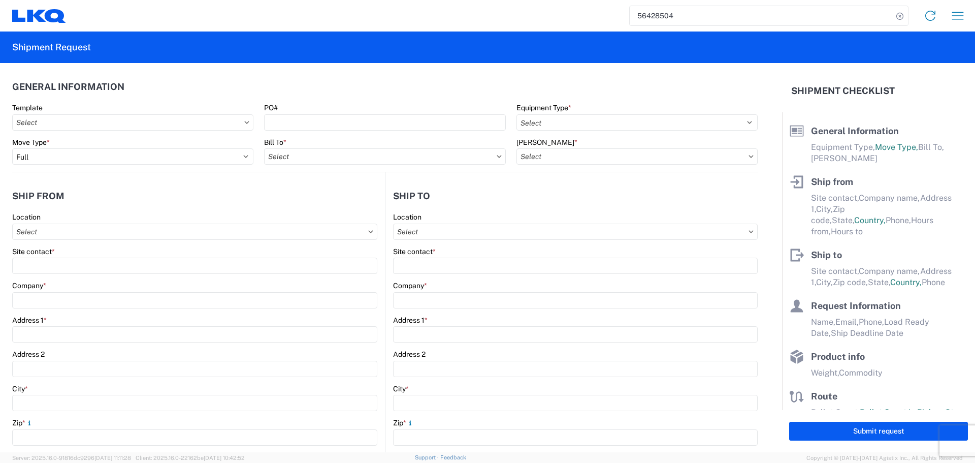
type input "[PHONE_NUMBER]"
type input "[DATE]"
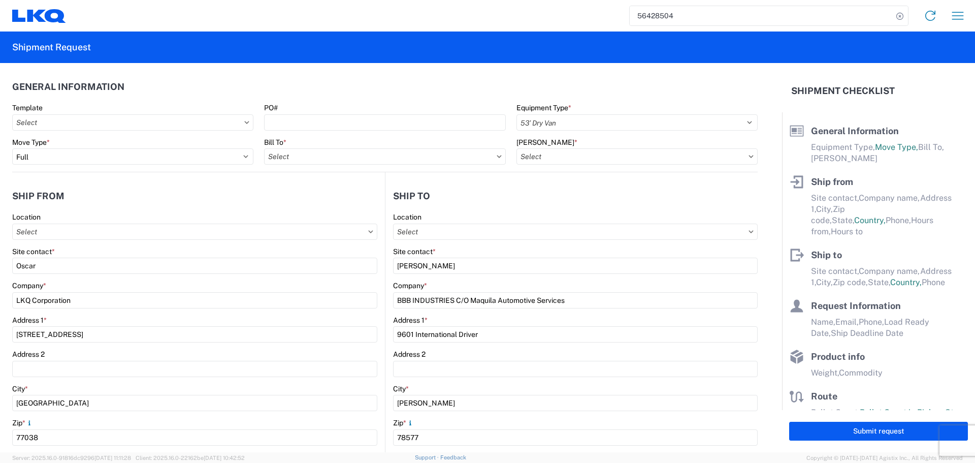
type input "[DATE]"
type input "40000"
type input "General Auto Parts (dry)"
type input "15"
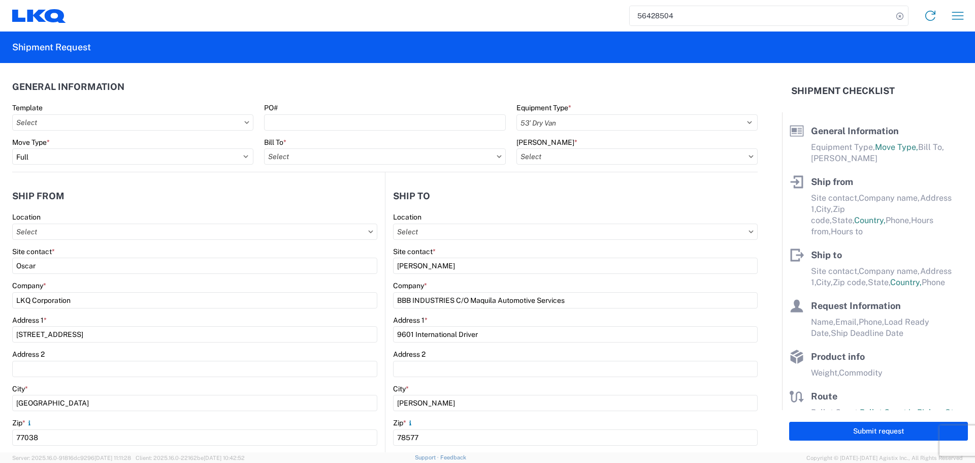
type input "0"
type input "40"
type input "36"
select select "US"
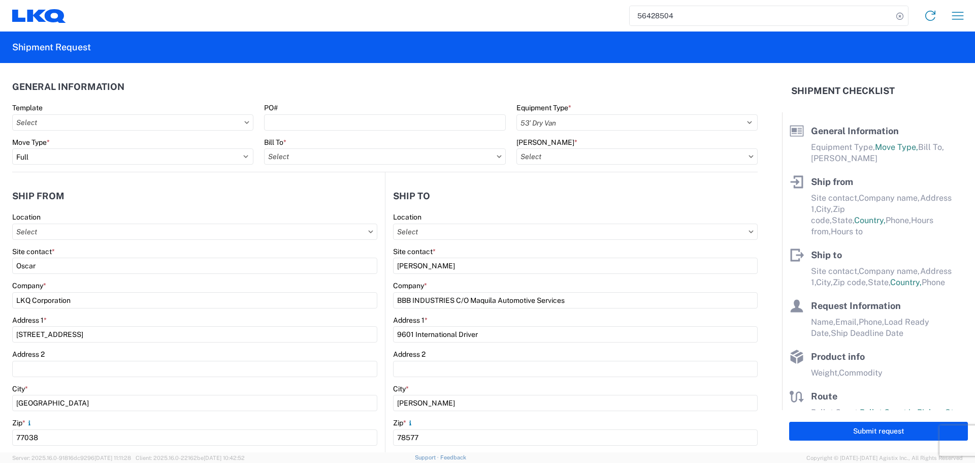
select select "US"
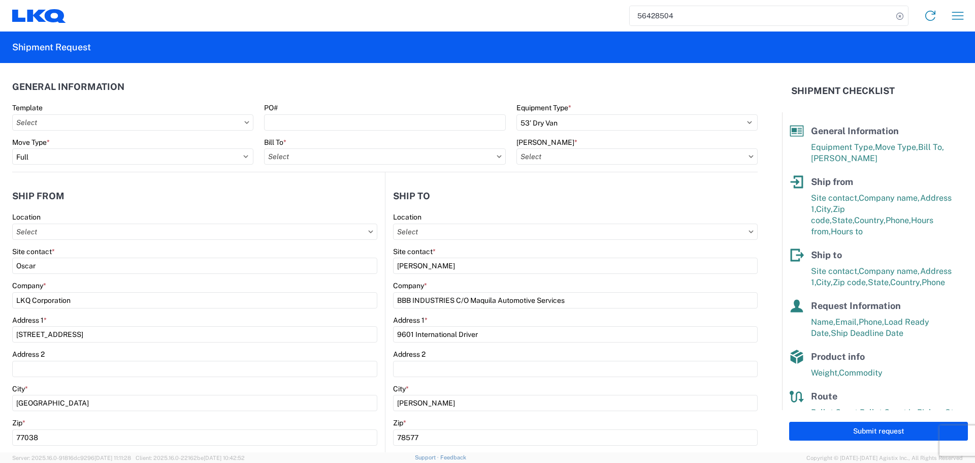
type input "1760 - LKQ Best Core"
type input "1760-6300-66000-0000 - 1760 Freight Out"
type input "1760 - LKQ Best Core"
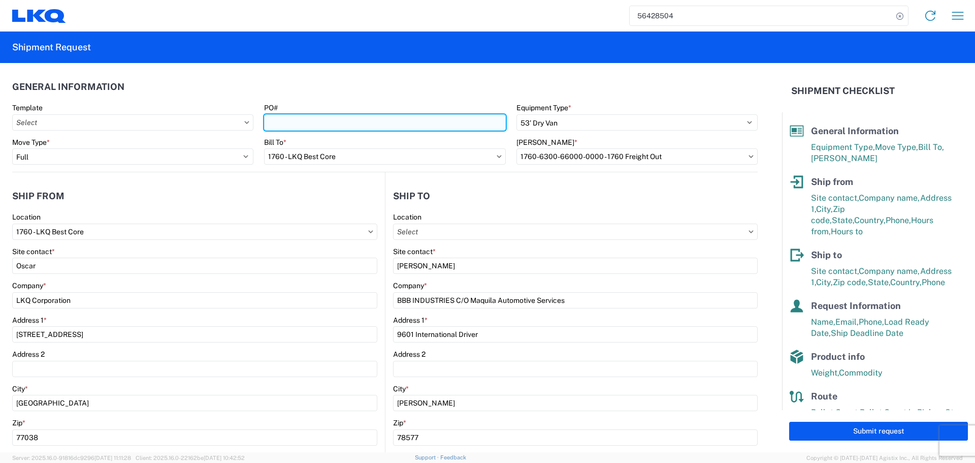
click at [283, 123] on input "PO#" at bounding box center [384, 122] width 241 height 16
paste input "CAL - 404756-"
type input "CAL - 404756 - 03"
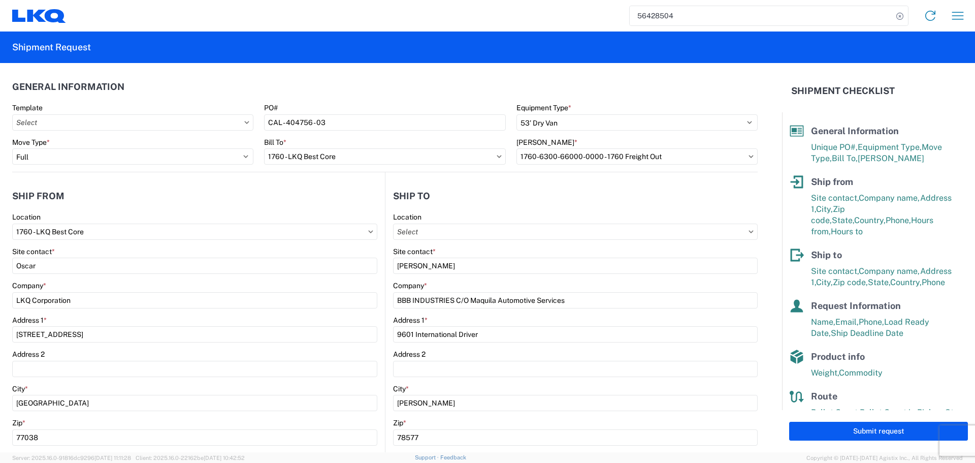
click at [359, 87] on header "General Information" at bounding box center [385, 86] width 746 height 23
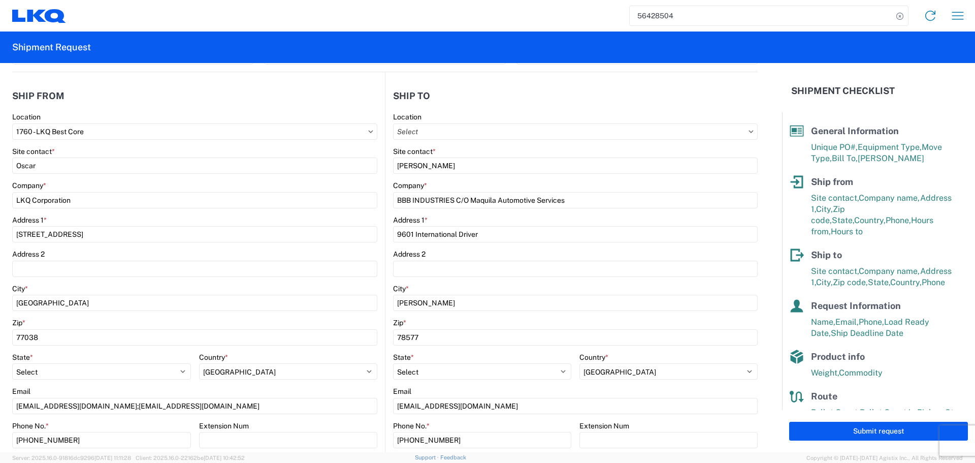
scroll to position [305, 0]
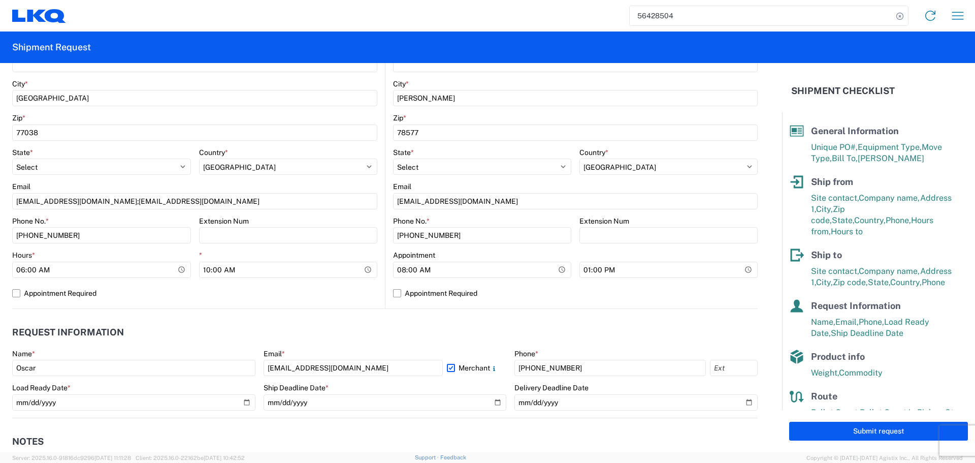
click at [264, 335] on header "Request Information" at bounding box center [385, 332] width 746 height 23
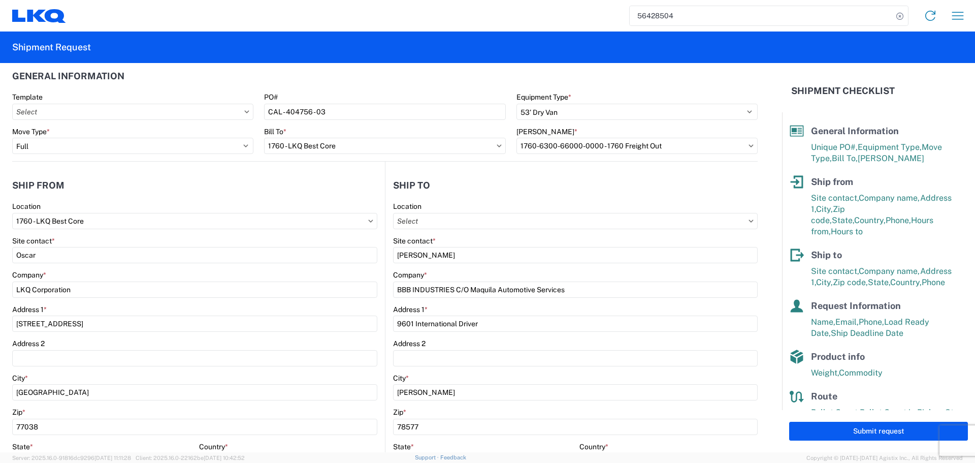
scroll to position [0, 0]
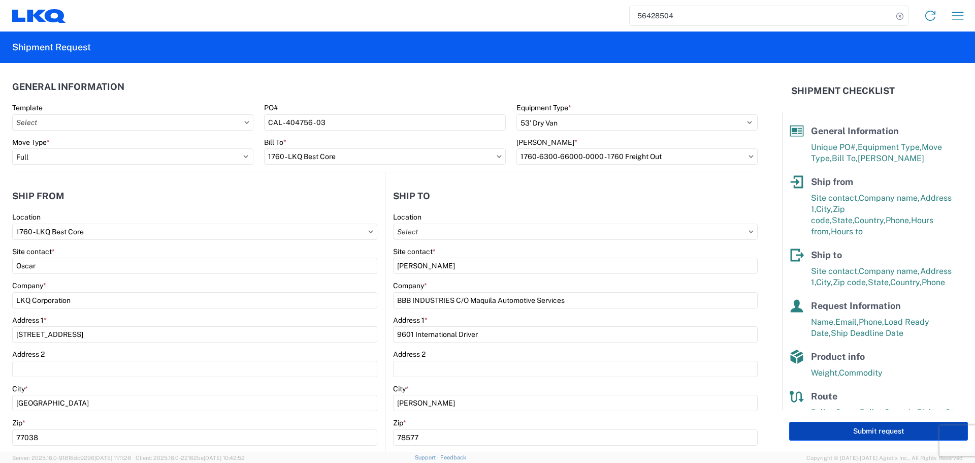
click at [871, 430] on button "Submit request" at bounding box center [878, 431] width 179 height 19
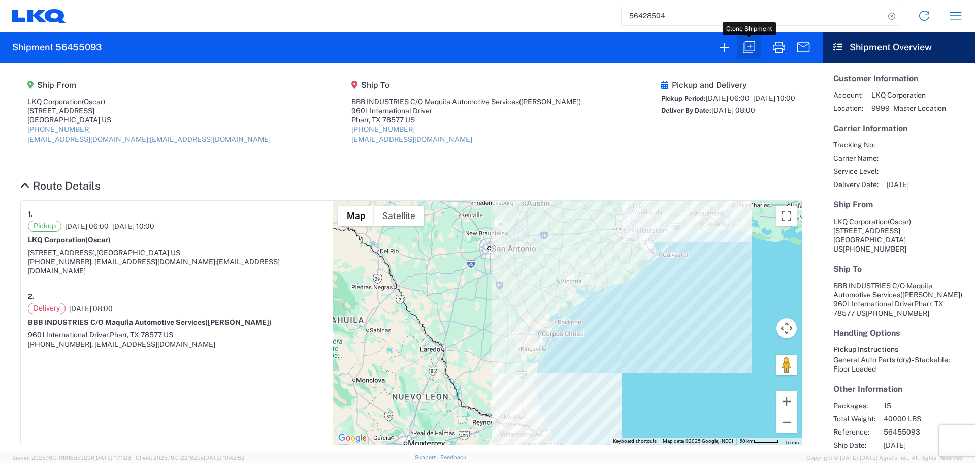
click at [743, 46] on icon "button" at bounding box center [749, 47] width 16 height 16
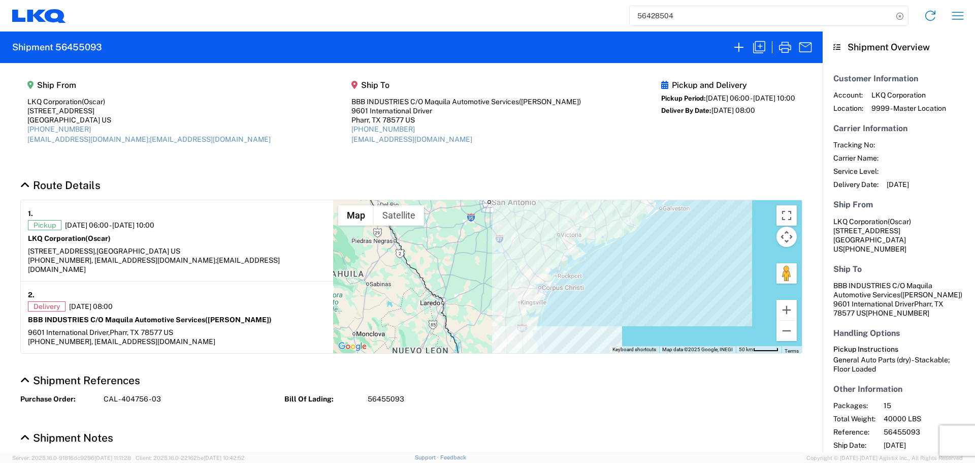
select select "STDV"
select select "FULL"
select select "US"
select select "LBS"
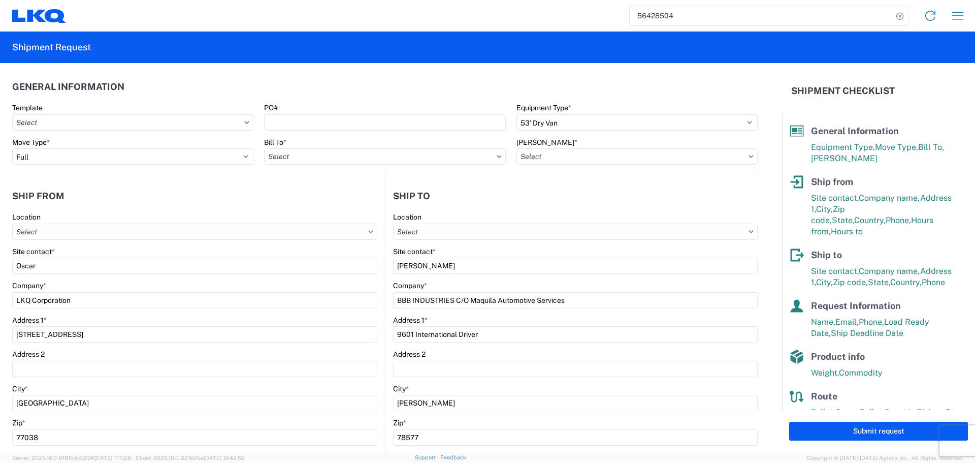
type input "1760-6300-66000-0000 - 1760 Freight Out"
type input "1760 - LKQ Best Core"
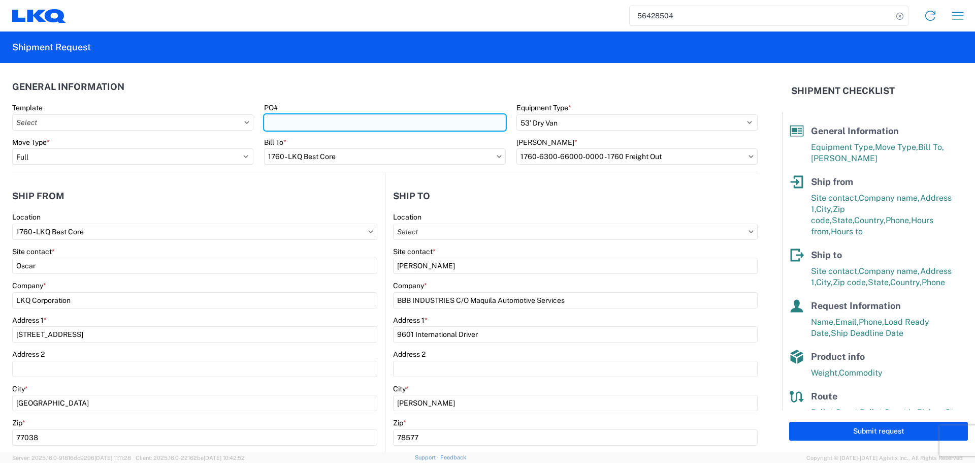
click at [302, 122] on input "PO#" at bounding box center [384, 122] width 241 height 16
paste input "CAL - 404756-"
type input "CAL - 404756 - 04"
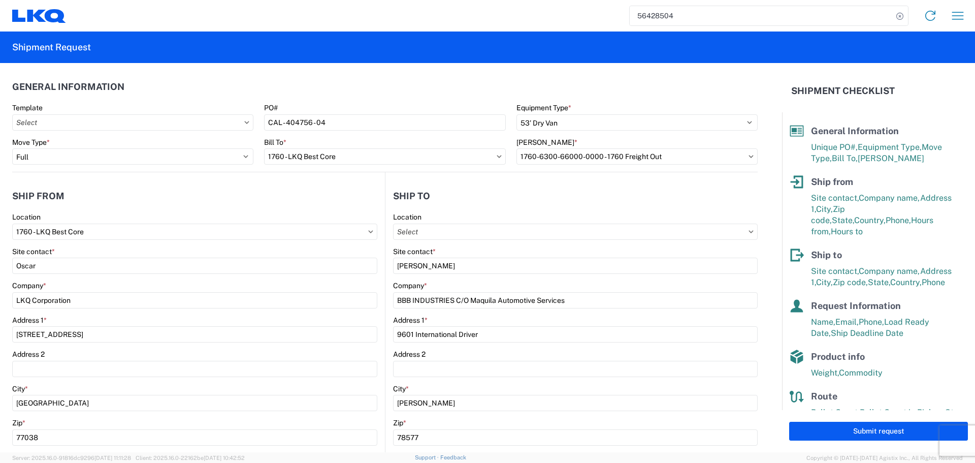
click at [359, 144] on div "Bill To *" at bounding box center [384, 142] width 241 height 9
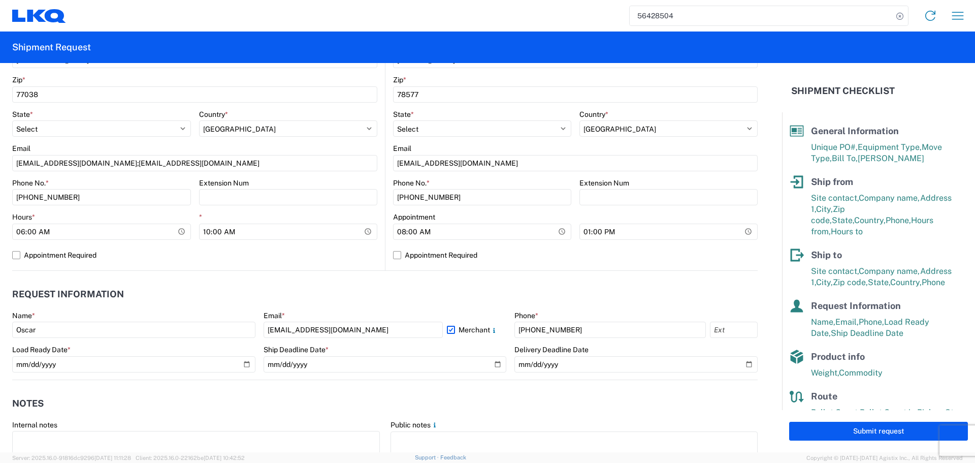
scroll to position [356, 0]
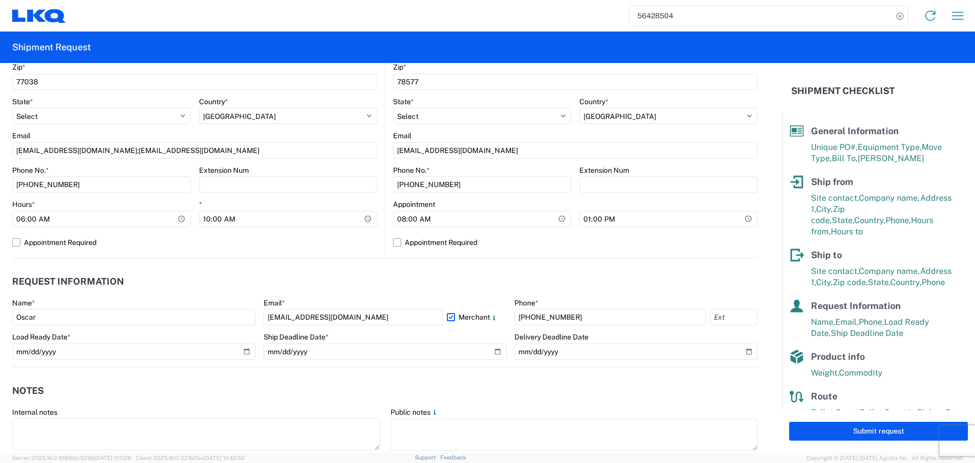
click at [396, 288] on header "Request Information" at bounding box center [385, 281] width 746 height 23
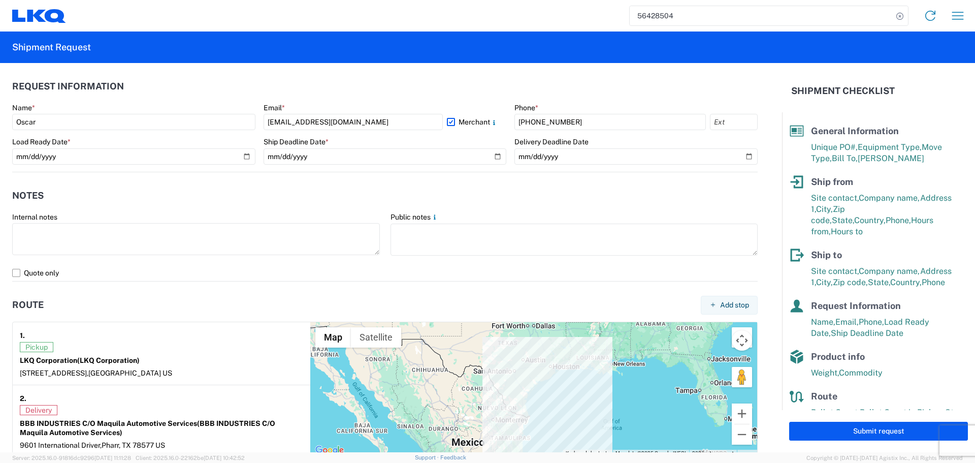
scroll to position [711, 0]
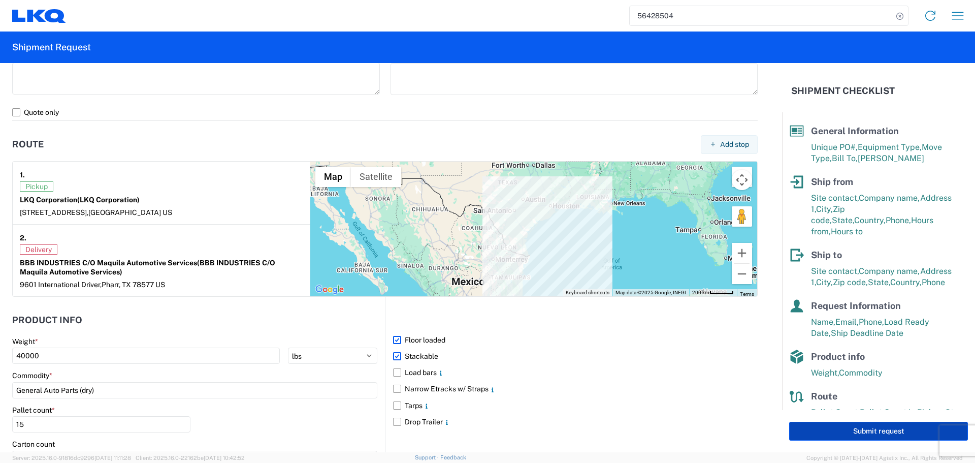
click at [853, 436] on button "Submit request" at bounding box center [878, 431] width 179 height 19
